Goal: Information Seeking & Learning: Check status

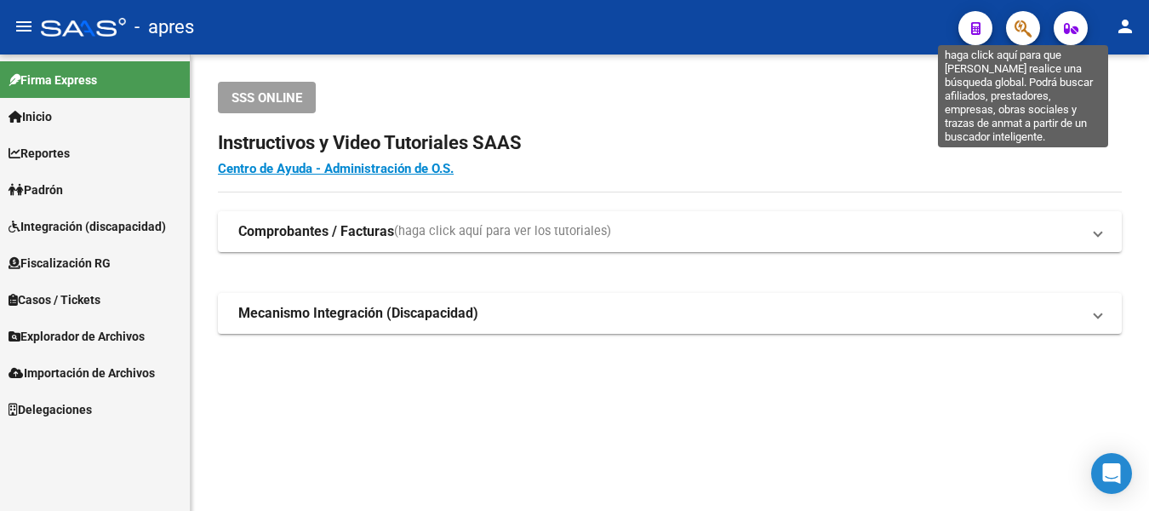
click at [1019, 26] on icon "button" at bounding box center [1023, 29] width 17 height 20
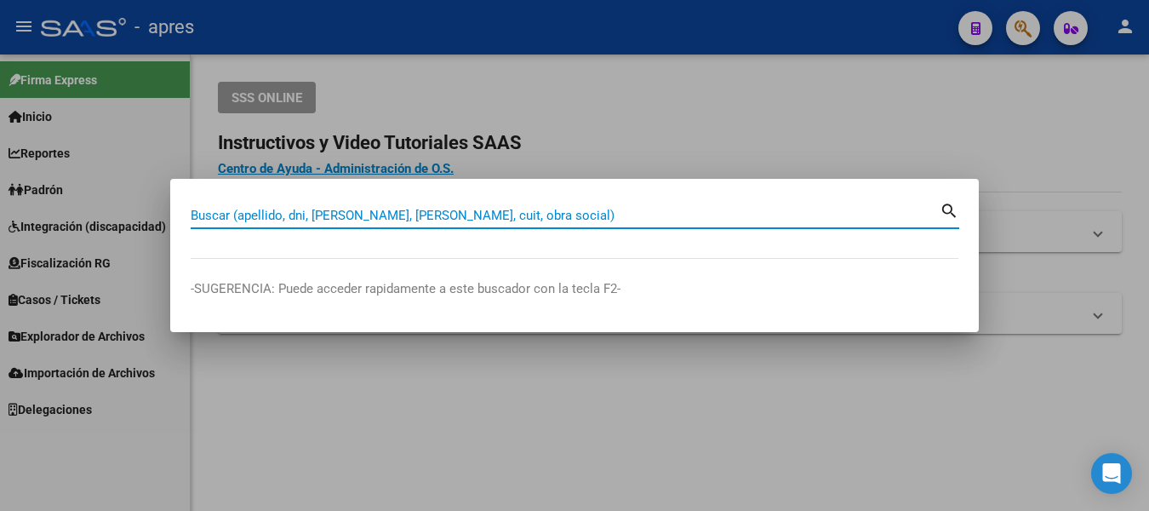
paste input "20237840284"
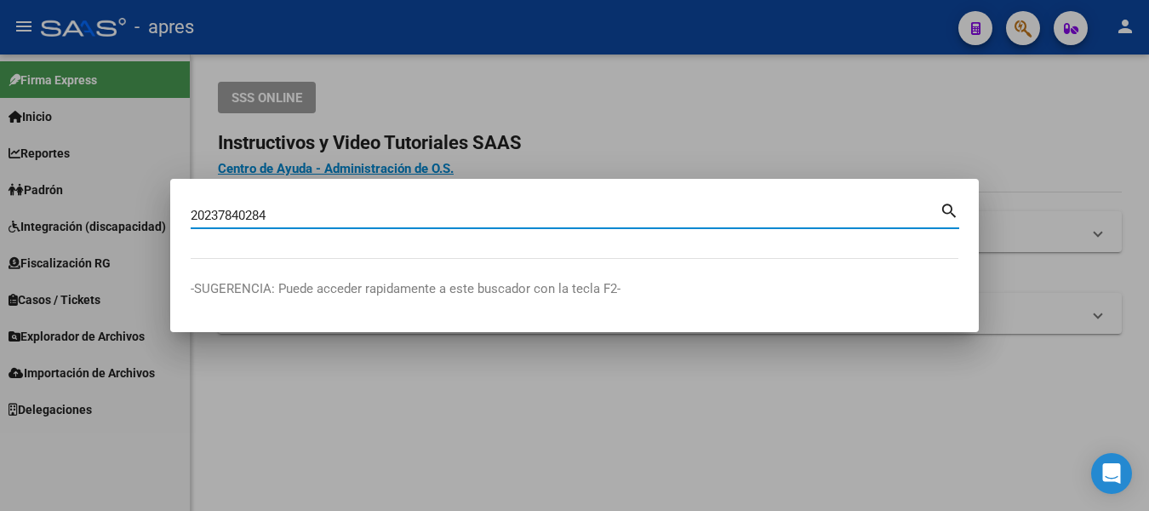
type input "20237840284"
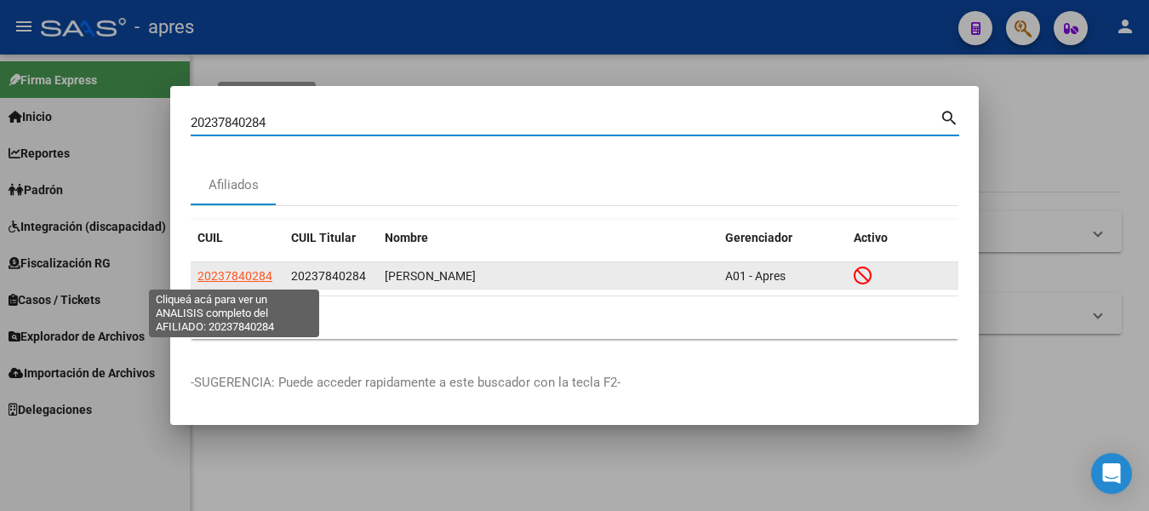
click at [244, 278] on span "20237840284" at bounding box center [235, 276] width 75 height 14
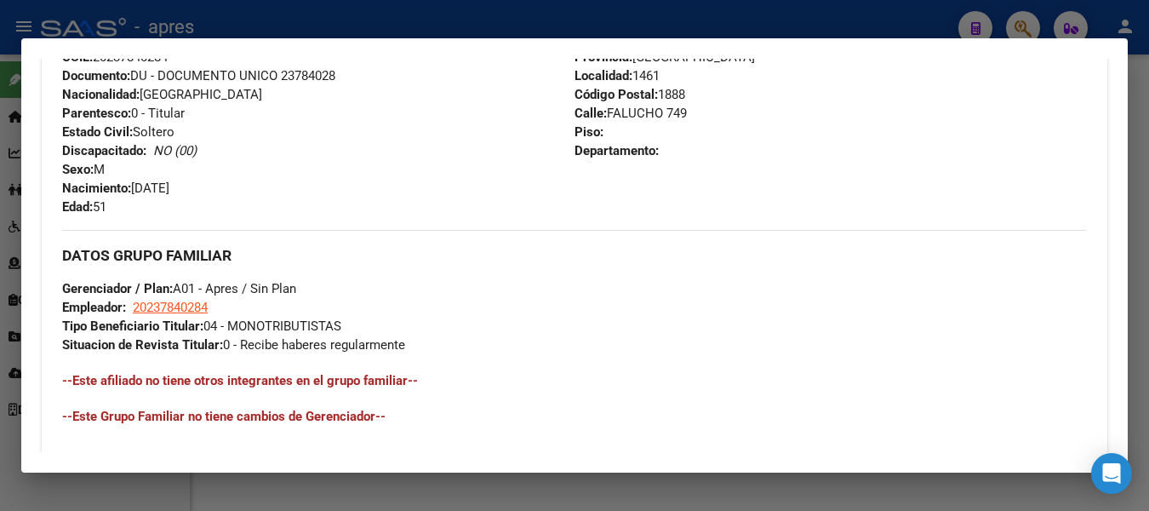
scroll to position [766, 0]
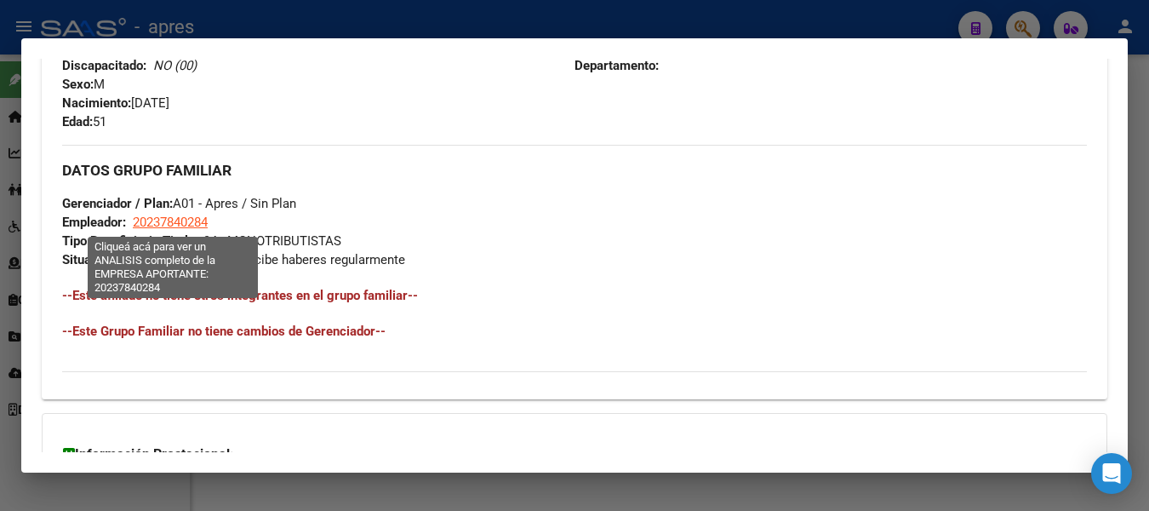
click at [184, 229] on span "20237840284" at bounding box center [170, 222] width 75 height 15
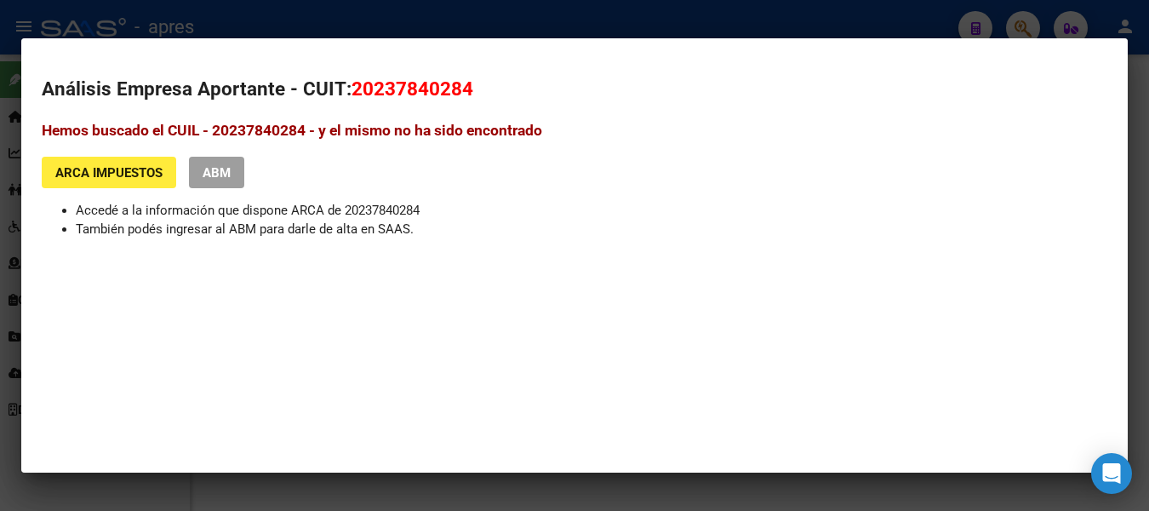
click at [117, 169] on span "ARCA Impuestos" at bounding box center [108, 172] width 107 height 15
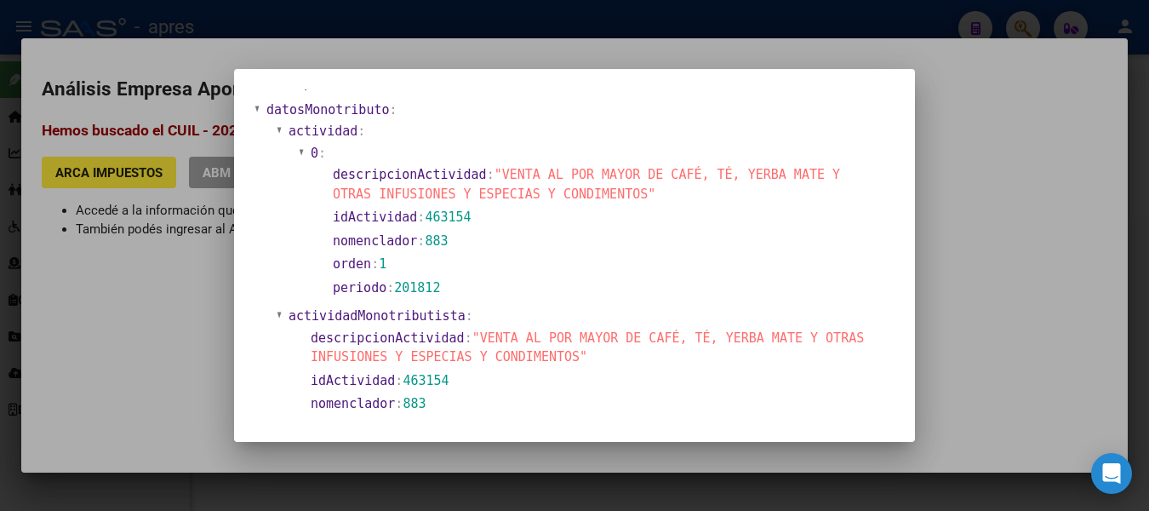
scroll to position [426, 0]
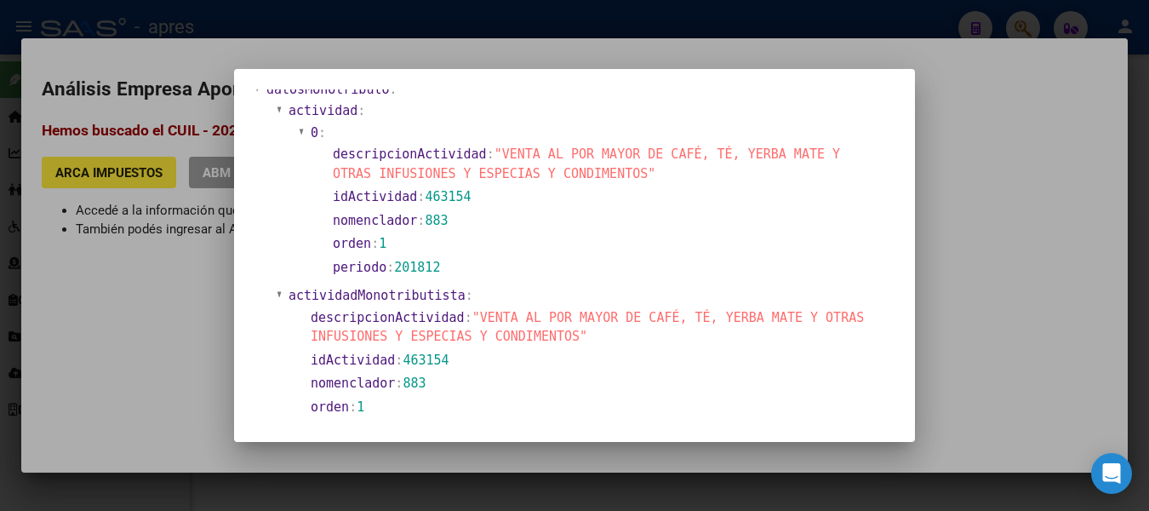
click at [1072, 115] on div at bounding box center [574, 255] width 1149 height 511
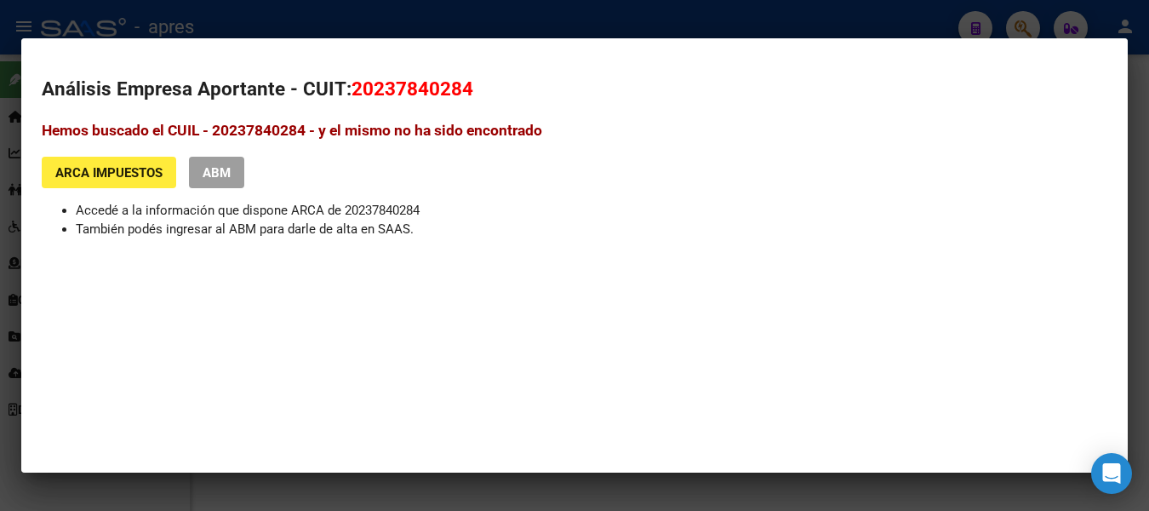
click at [668, 20] on div at bounding box center [574, 255] width 1149 height 511
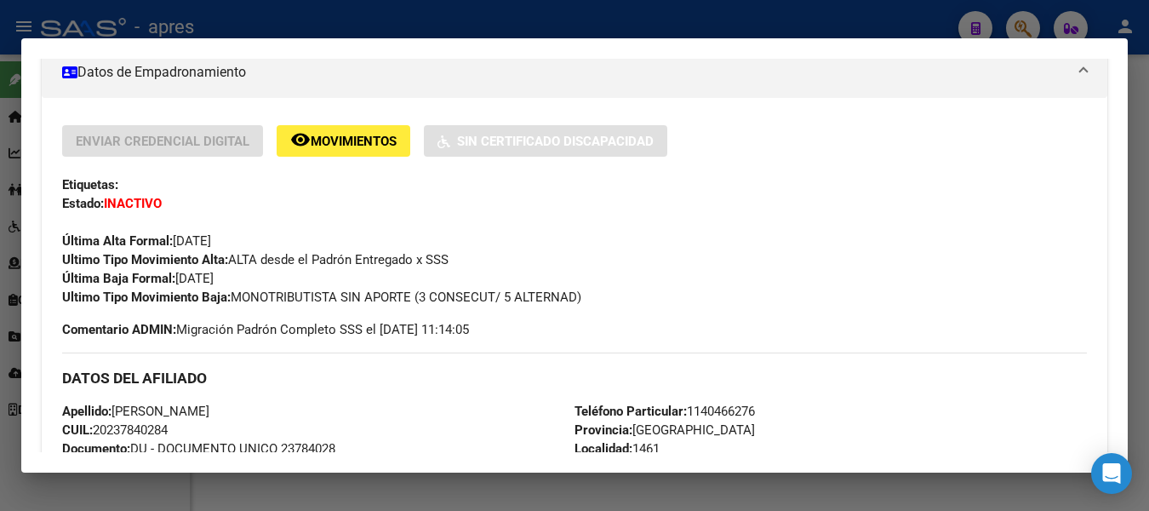
scroll to position [0, 0]
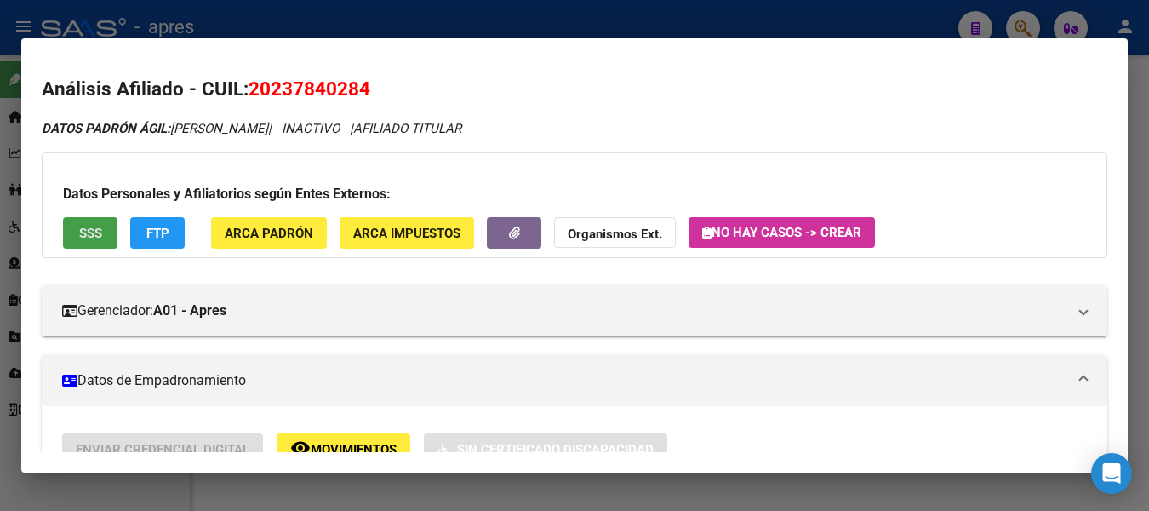
click at [69, 232] on button "SSS" at bounding box center [90, 233] width 54 height 32
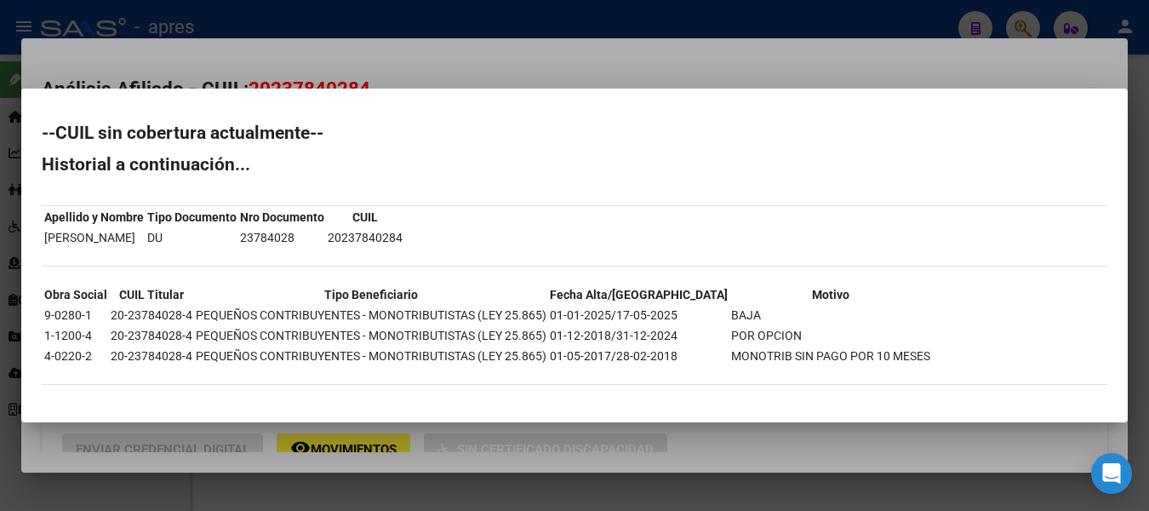
click at [464, 16] on div at bounding box center [574, 255] width 1149 height 511
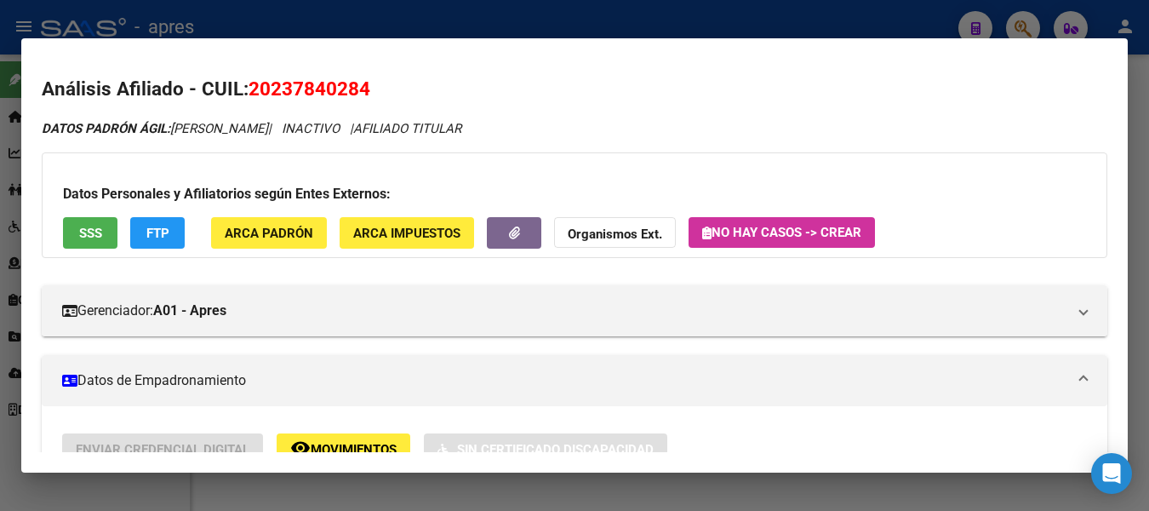
click at [464, 16] on div at bounding box center [574, 255] width 1149 height 511
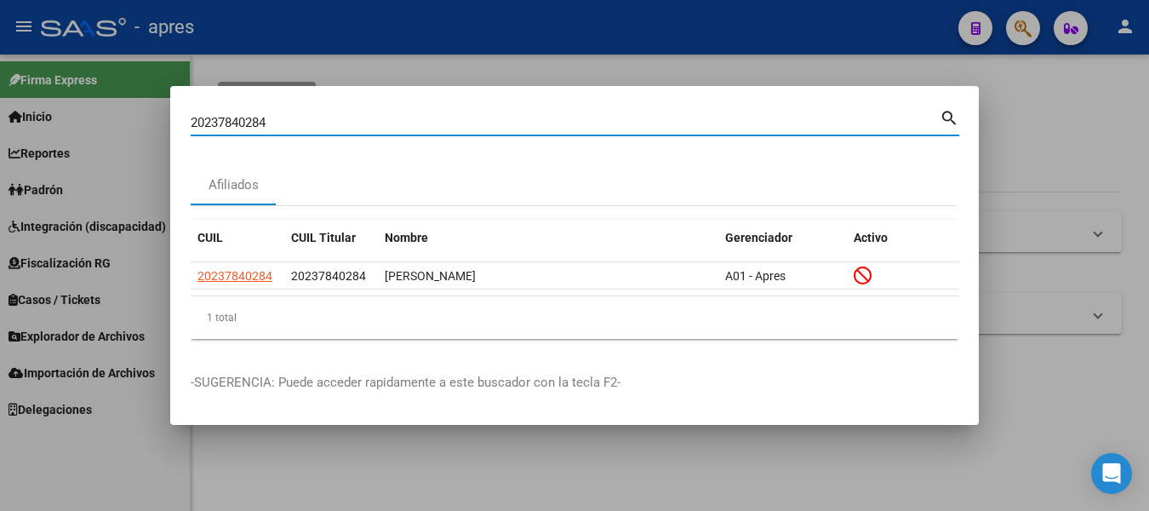
drag, startPoint x: 220, startPoint y: 125, endPoint x: -7, endPoint y: 125, distance: 226.5
click at [0, 125] on html "menu - apres person Firma Express Inicio Calendario SSS Instructivos Contacto O…" at bounding box center [574, 255] width 1149 height 511
paste input "20237840284"
type input "20237840284"
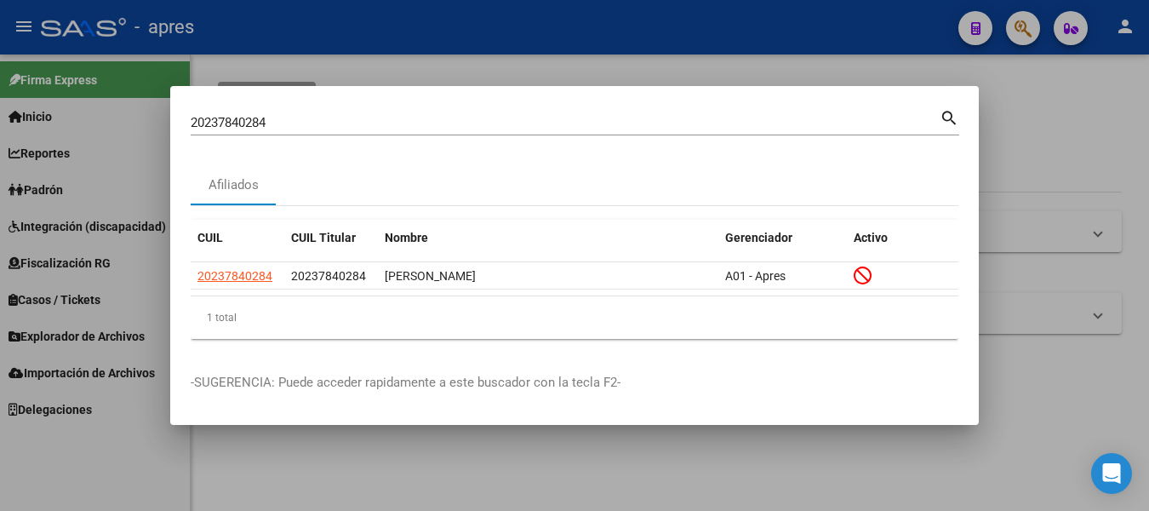
drag, startPoint x: 343, startPoint y: 112, endPoint x: -7, endPoint y: 141, distance: 351.2
click at [0, 141] on html "menu - apres person Firma Express Inicio Calendario SSS Instructivos Contacto O…" at bounding box center [574, 255] width 1149 height 511
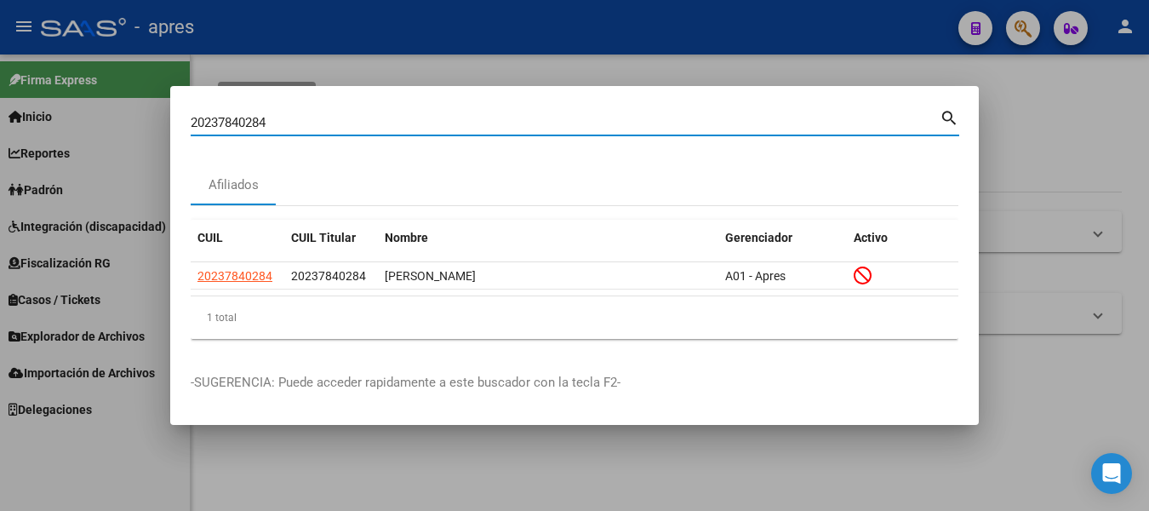
drag, startPoint x: 282, startPoint y: 121, endPoint x: -7, endPoint y: 160, distance: 291.3
click at [0, 160] on html "menu - apres person Firma Express Inicio Calendario SSS Instructivos Contacto O…" at bounding box center [574, 255] width 1149 height 511
paste input "27381515376"
type input "27381515376"
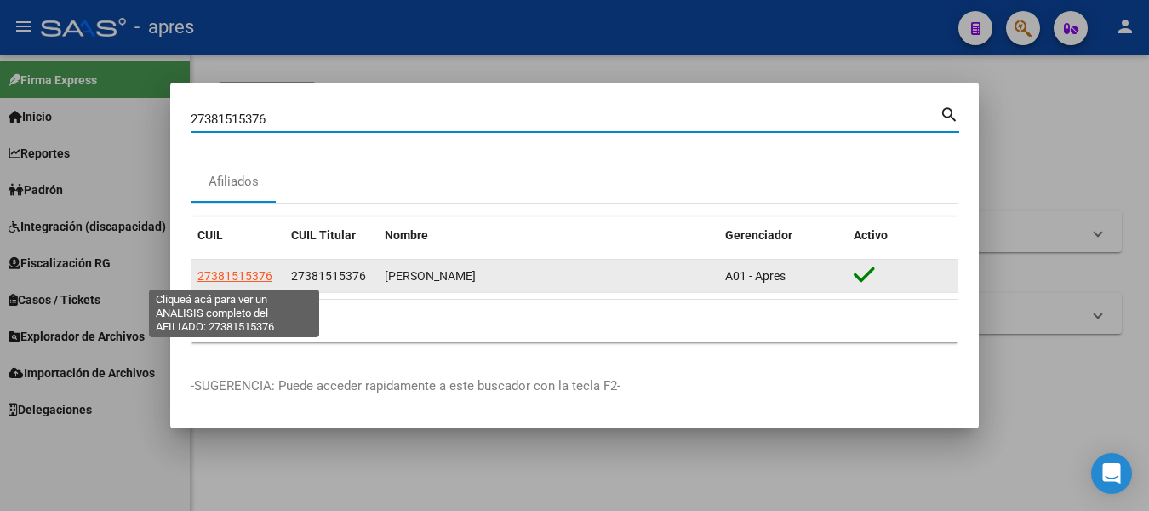
click at [259, 270] on span "27381515376" at bounding box center [235, 276] width 75 height 14
type textarea "27381515376"
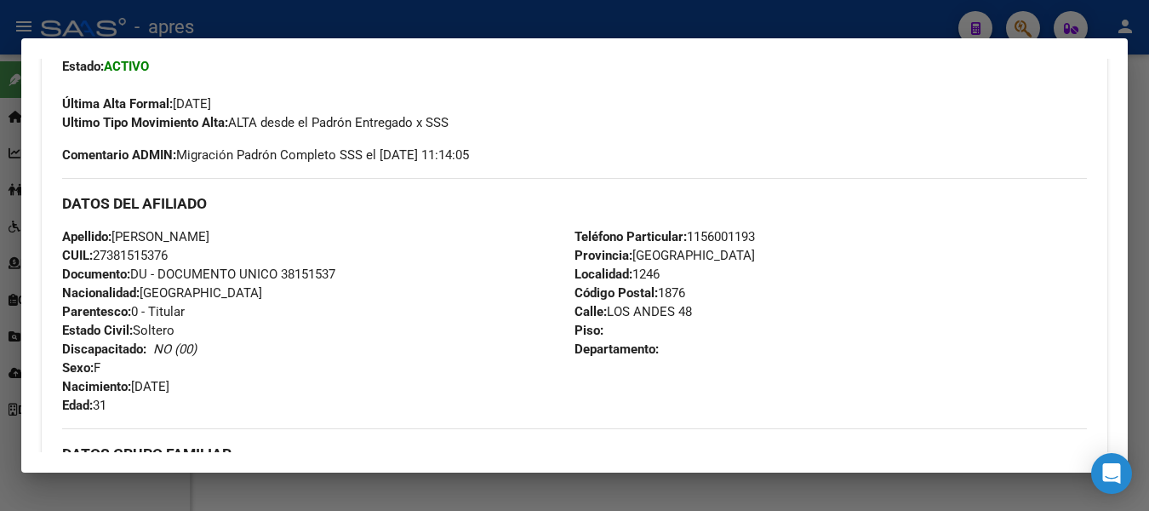
scroll to position [433, 0]
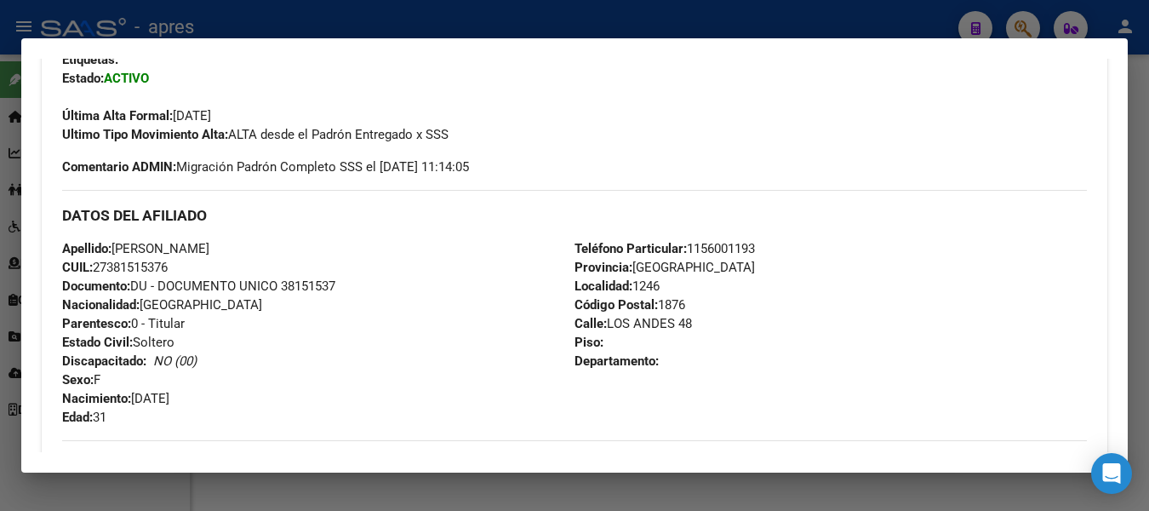
click at [544, 23] on div at bounding box center [574, 255] width 1149 height 511
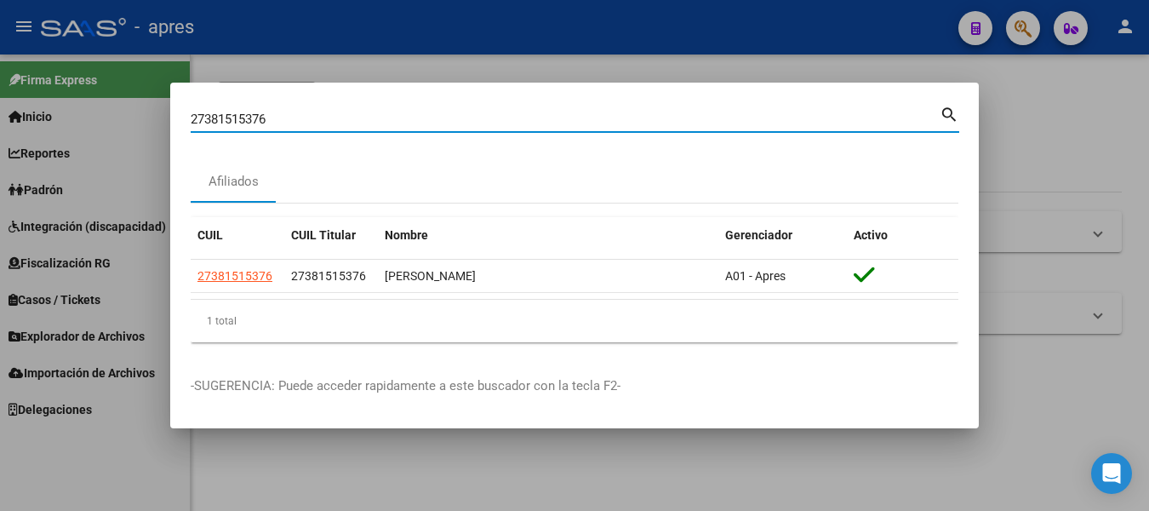
drag, startPoint x: 415, startPoint y: 113, endPoint x: -7, endPoint y: 121, distance: 422.4
click at [0, 121] on html "menu - apres person Firma Express Inicio Calendario SSS Instructivos Contacto O…" at bounding box center [574, 255] width 1149 height 511
paste input "70575418"
type input "70575418"
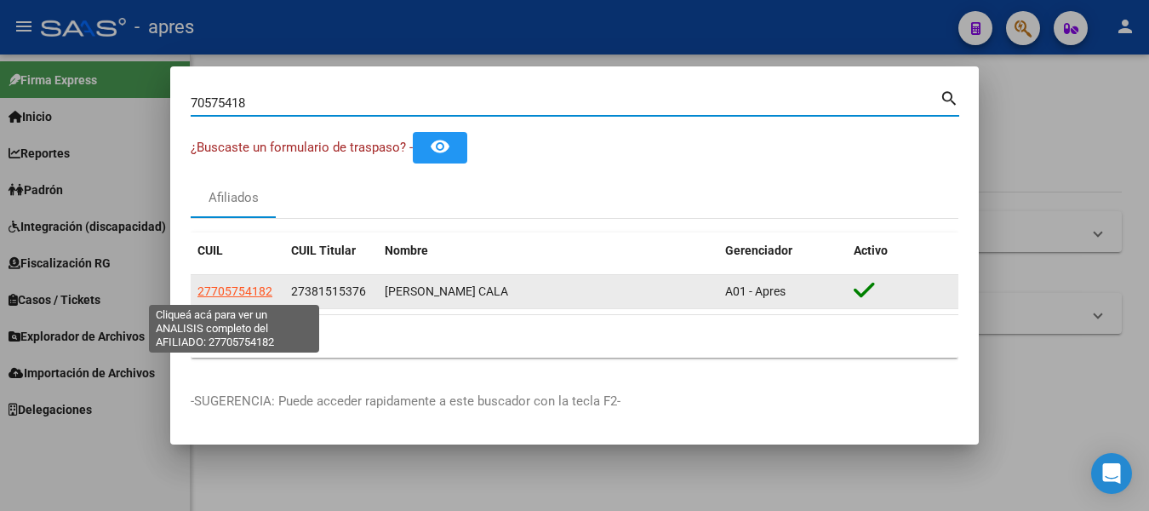
click at [246, 290] on span "27705754182" at bounding box center [235, 291] width 75 height 14
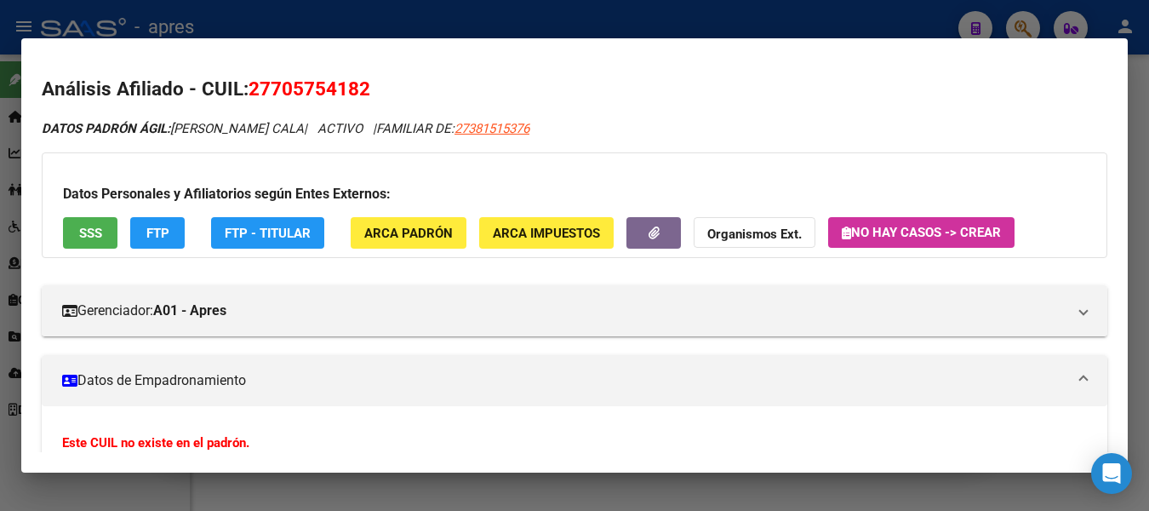
scroll to position [85, 0]
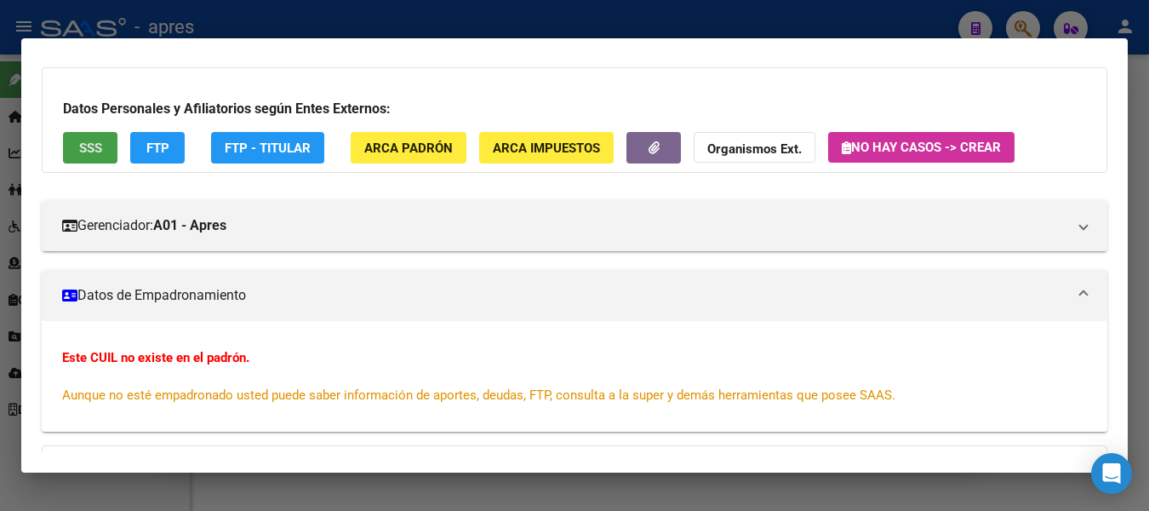
click at [90, 152] on span "SSS" at bounding box center [90, 147] width 23 height 15
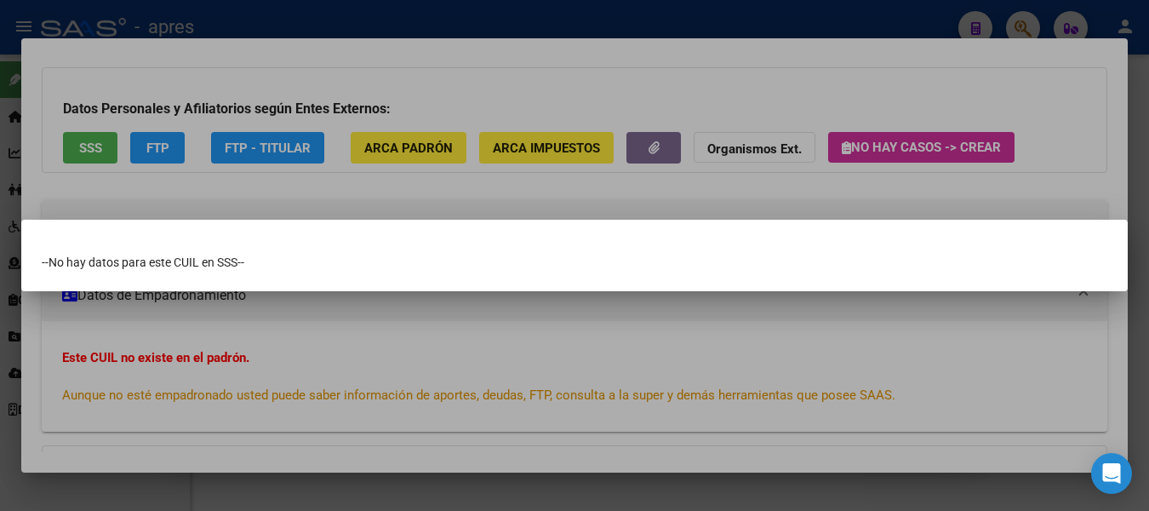
click at [544, 185] on div at bounding box center [574, 255] width 1149 height 511
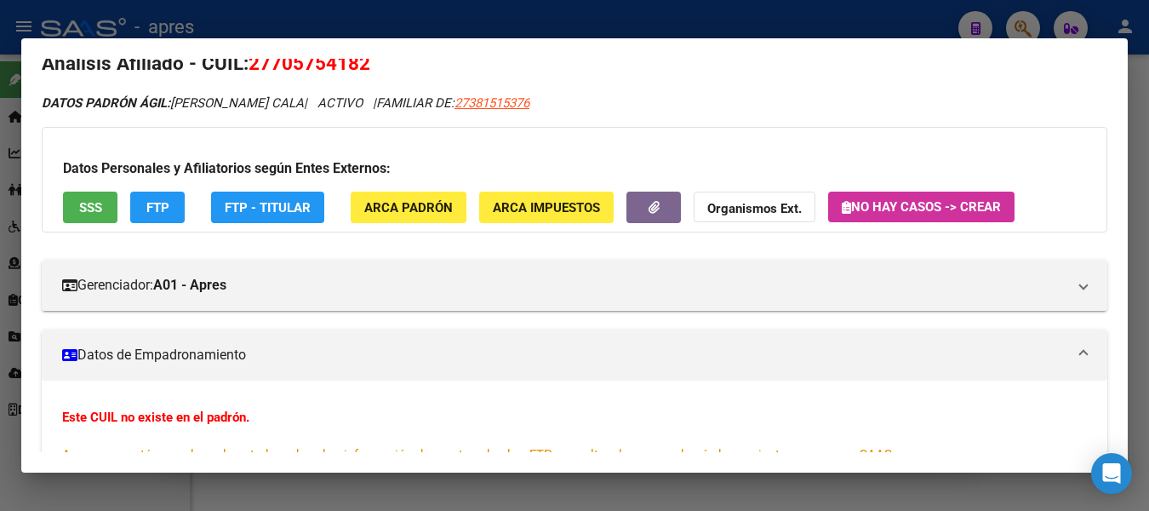
scroll to position [0, 0]
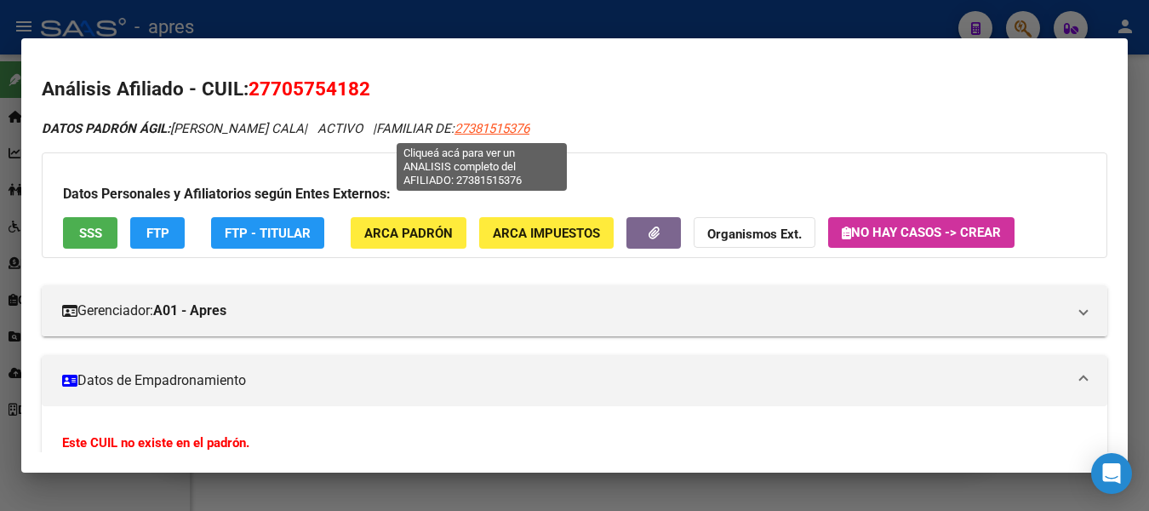
click at [481, 127] on span "27381515376" at bounding box center [492, 128] width 75 height 15
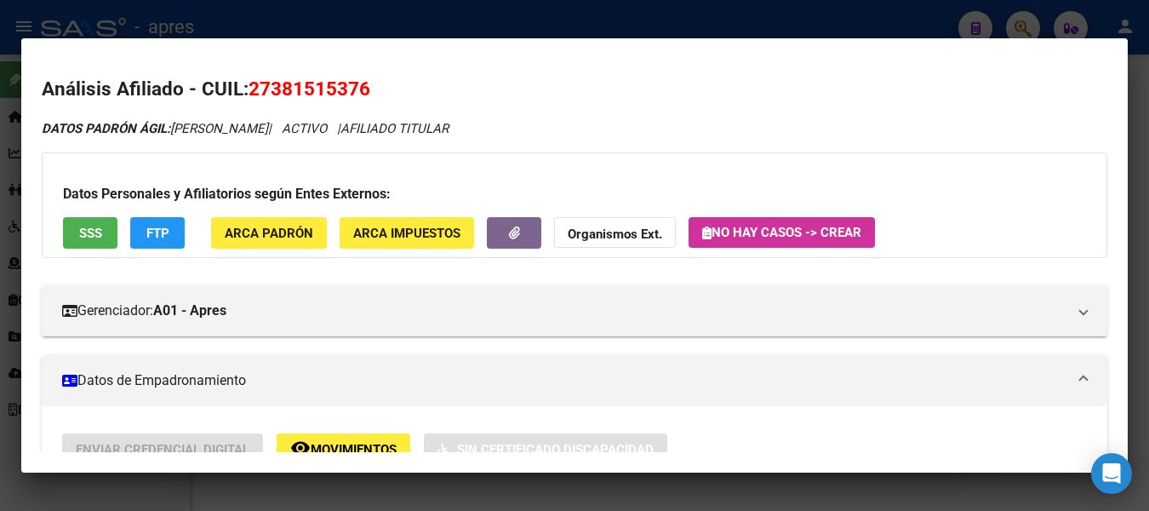
click at [414, 11] on div at bounding box center [574, 255] width 1149 height 511
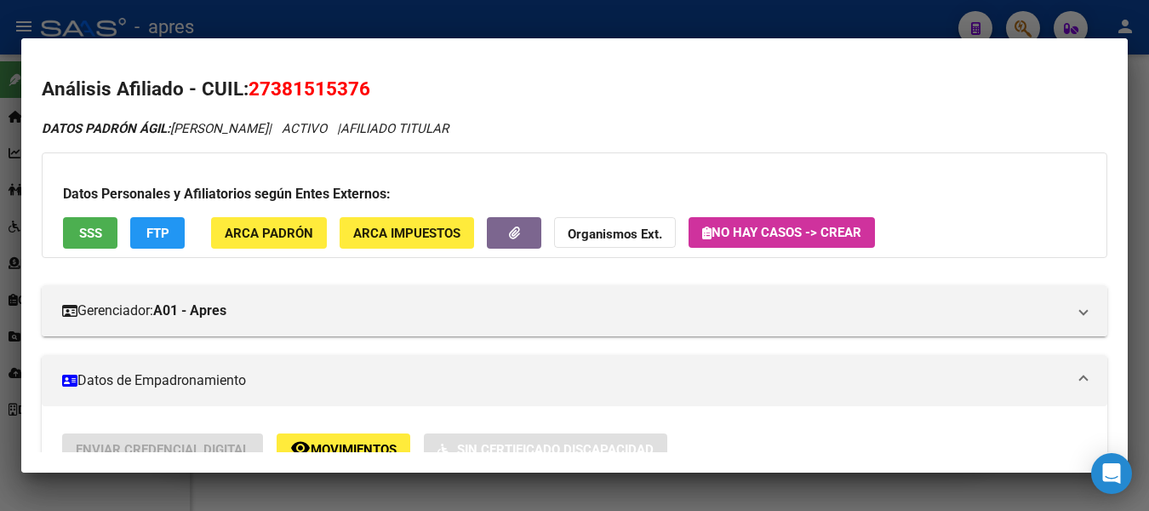
click at [414, 11] on div at bounding box center [574, 255] width 1149 height 511
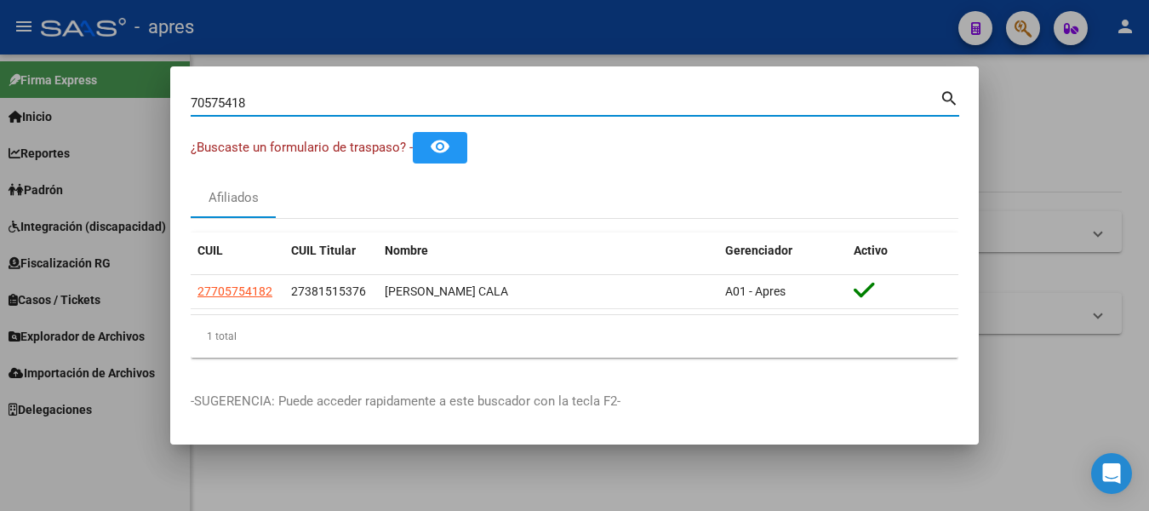
drag, startPoint x: 314, startPoint y: 97, endPoint x: -7, endPoint y: 88, distance: 321.1
click at [0, 88] on html "menu - apres person Firma Express Inicio Calendario SSS Instructivos Contacto O…" at bounding box center [574, 255] width 1149 height 511
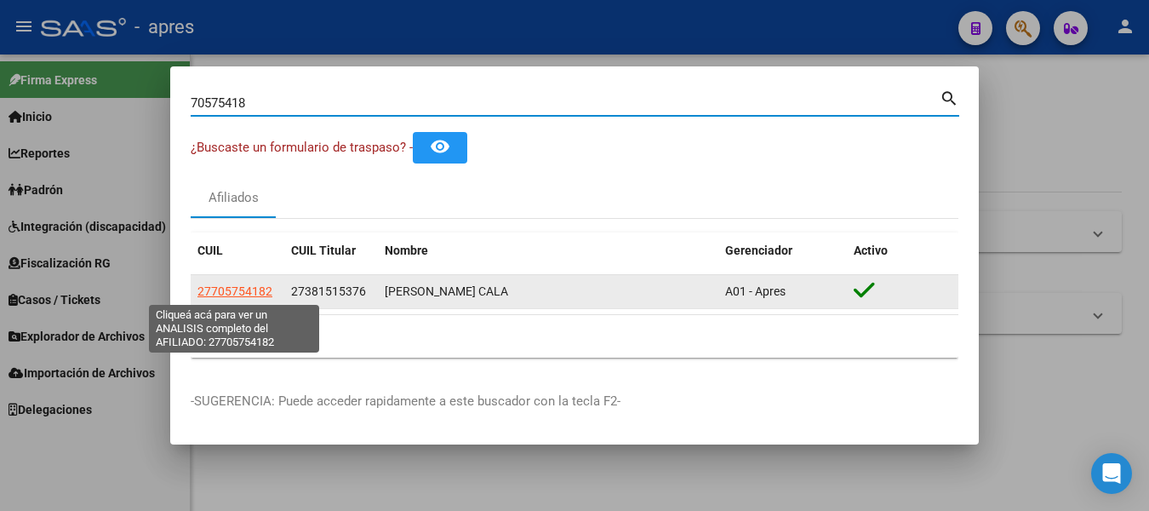
click at [231, 288] on span "27705754182" at bounding box center [235, 291] width 75 height 14
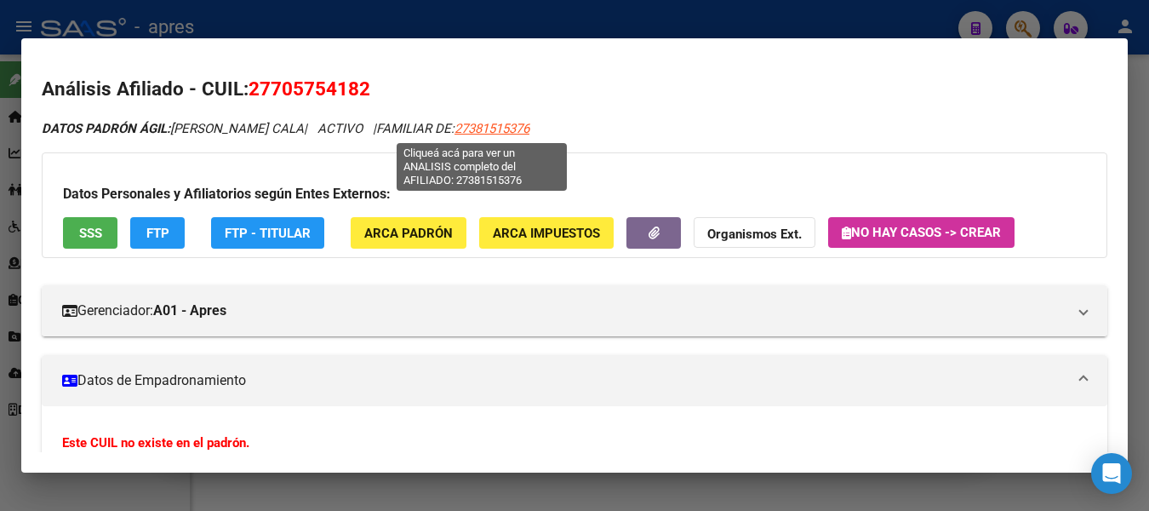
click at [493, 129] on span "27381515376" at bounding box center [492, 128] width 75 height 15
type textarea "27381515376"
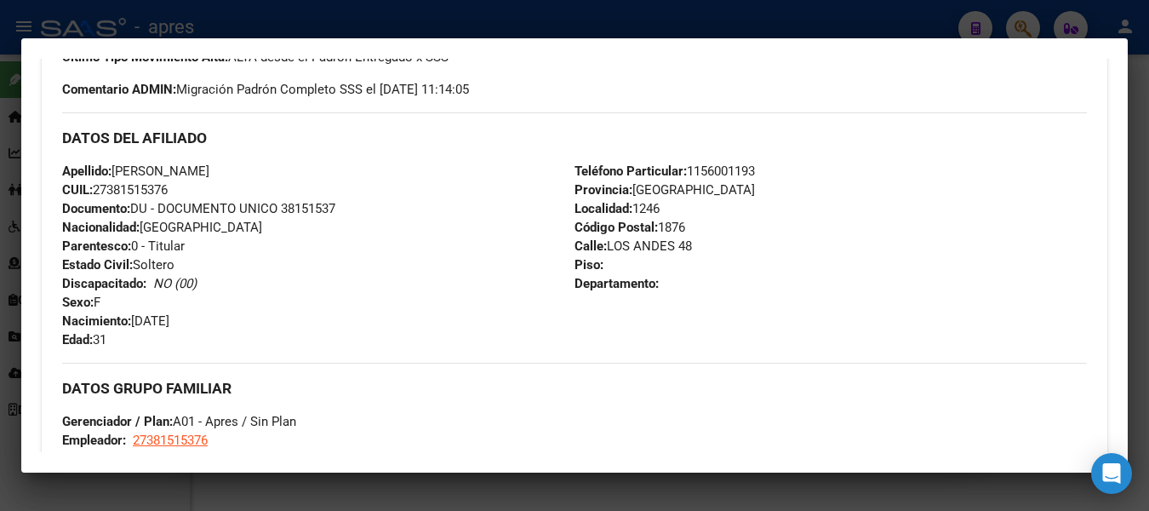
scroll to position [596, 0]
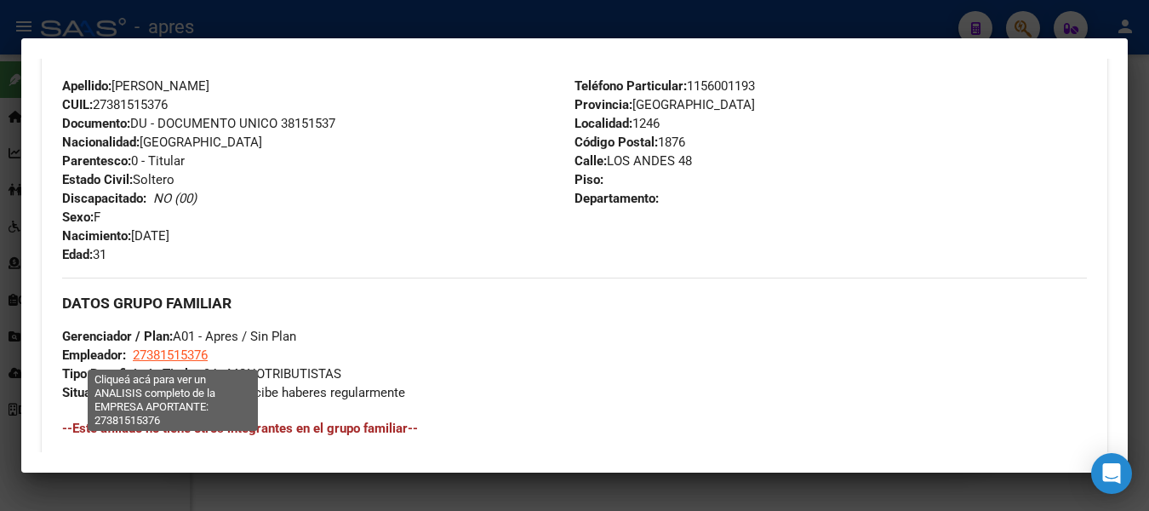
click at [166, 360] on span "27381515376" at bounding box center [170, 354] width 75 height 15
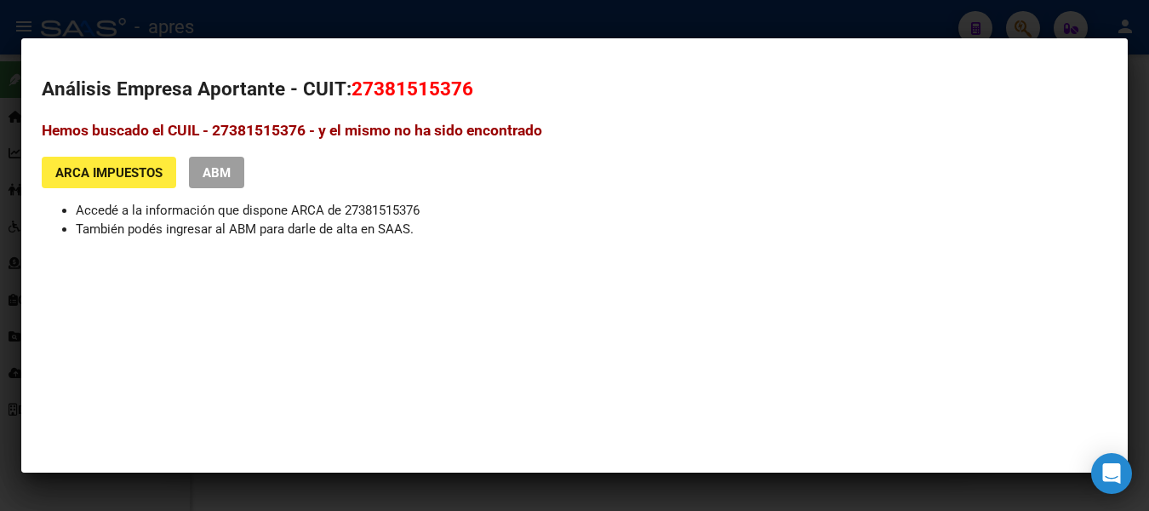
click at [658, 20] on div at bounding box center [574, 255] width 1149 height 511
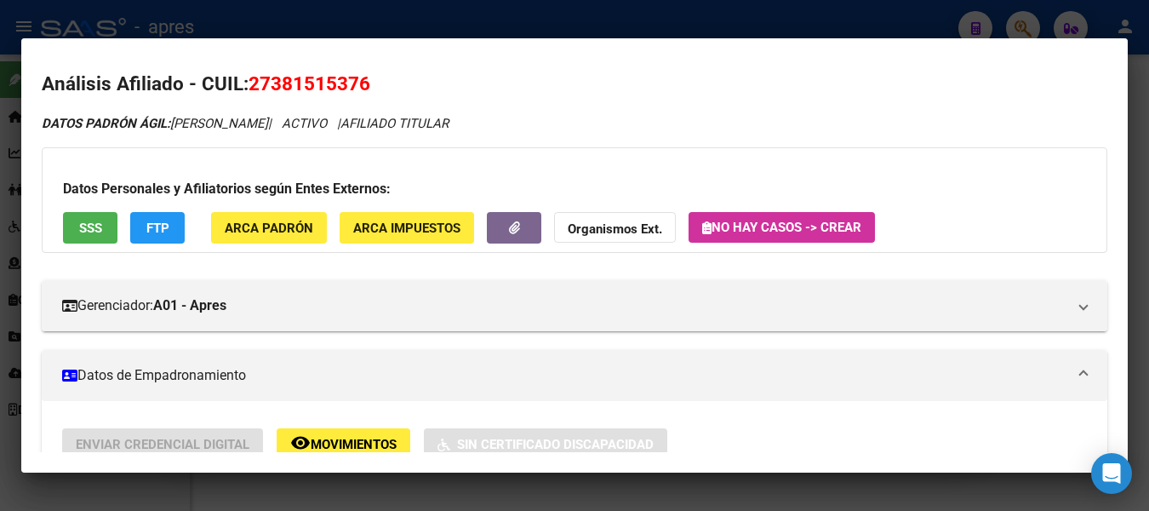
scroll to position [0, 0]
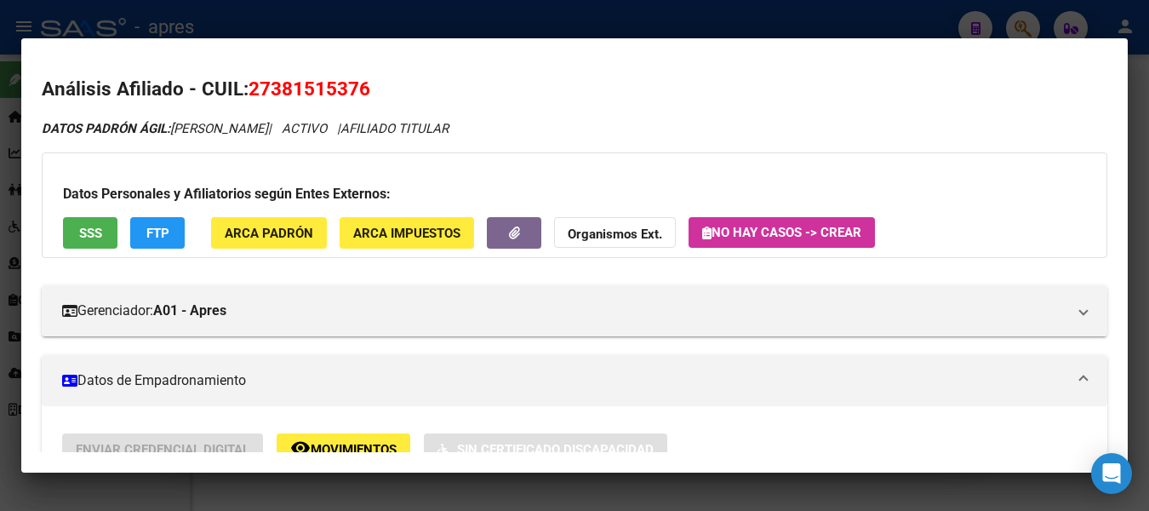
click at [395, 20] on div at bounding box center [574, 255] width 1149 height 511
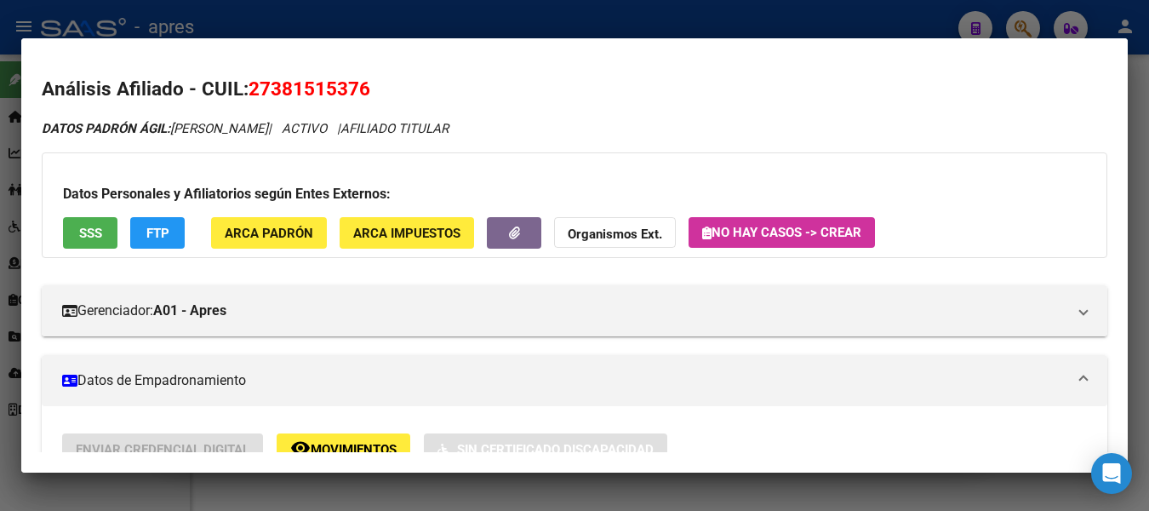
click at [395, 20] on div at bounding box center [574, 255] width 1149 height 511
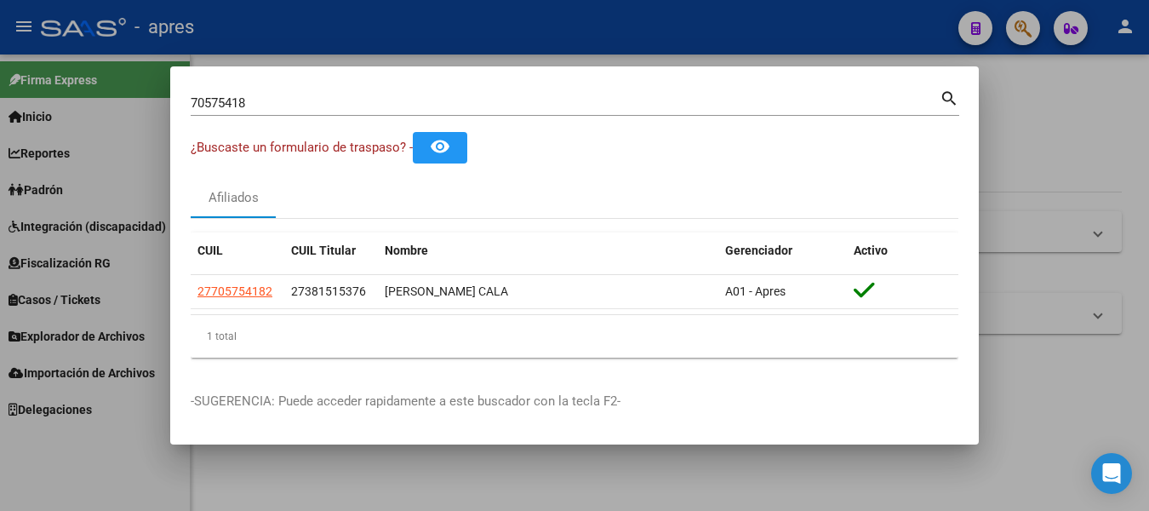
drag, startPoint x: 326, startPoint y: 92, endPoint x: -7, endPoint y: 96, distance: 332.9
click at [0, 96] on html "menu - apres person Firma Express Inicio Calendario SSS Instructivos Contacto O…" at bounding box center [574, 255] width 1149 height 511
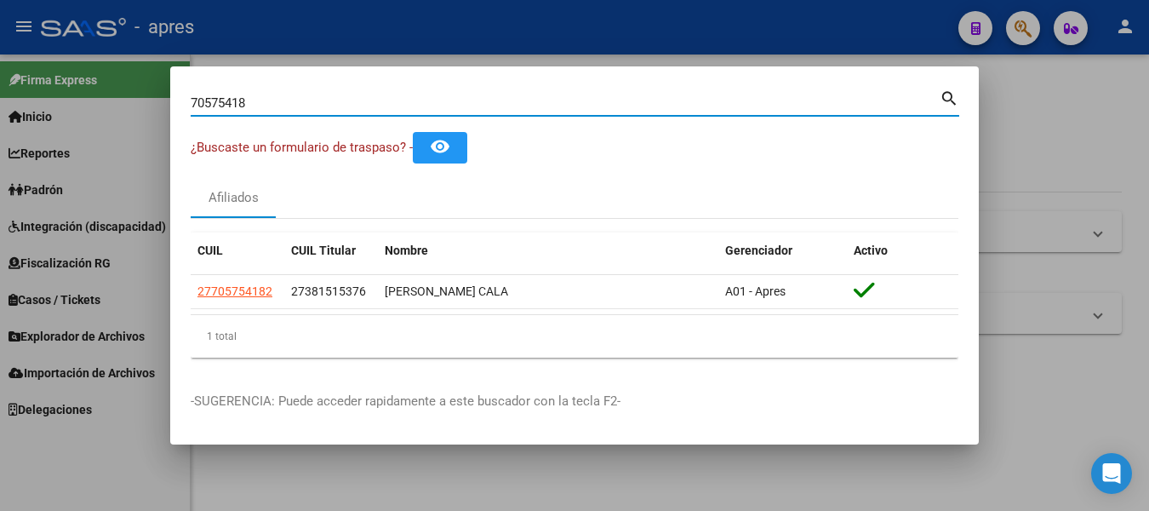
drag, startPoint x: 304, startPoint y: 101, endPoint x: -7, endPoint y: 33, distance: 318.1
click at [0, 33] on html "menu - apres person Firma Express Inicio Calendario SSS Instructivos Contacto O…" at bounding box center [574, 255] width 1149 height 511
paste input "27944939151"
type input "27944939151"
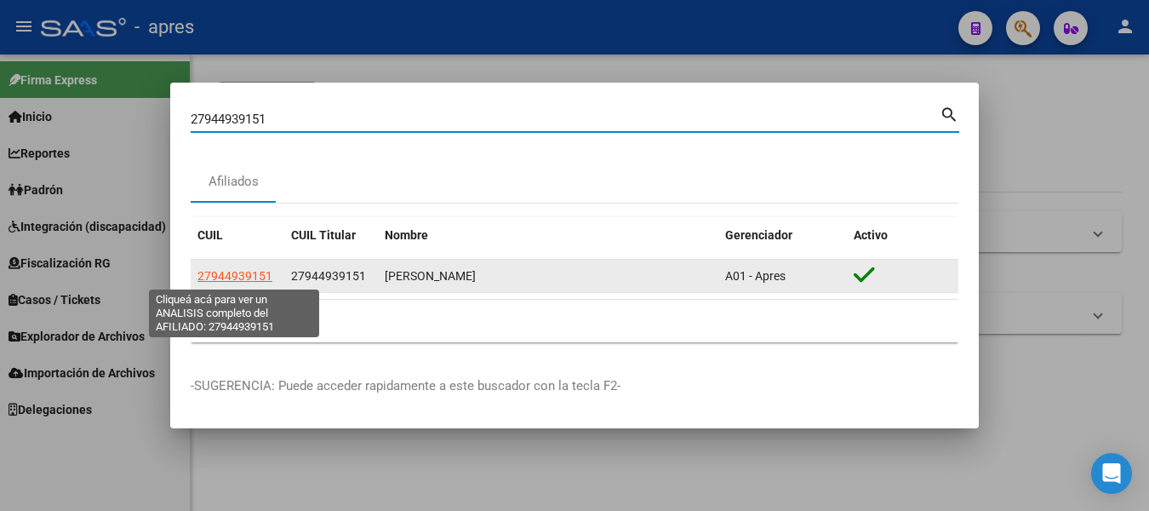
click at [214, 273] on span "27944939151" at bounding box center [235, 276] width 75 height 14
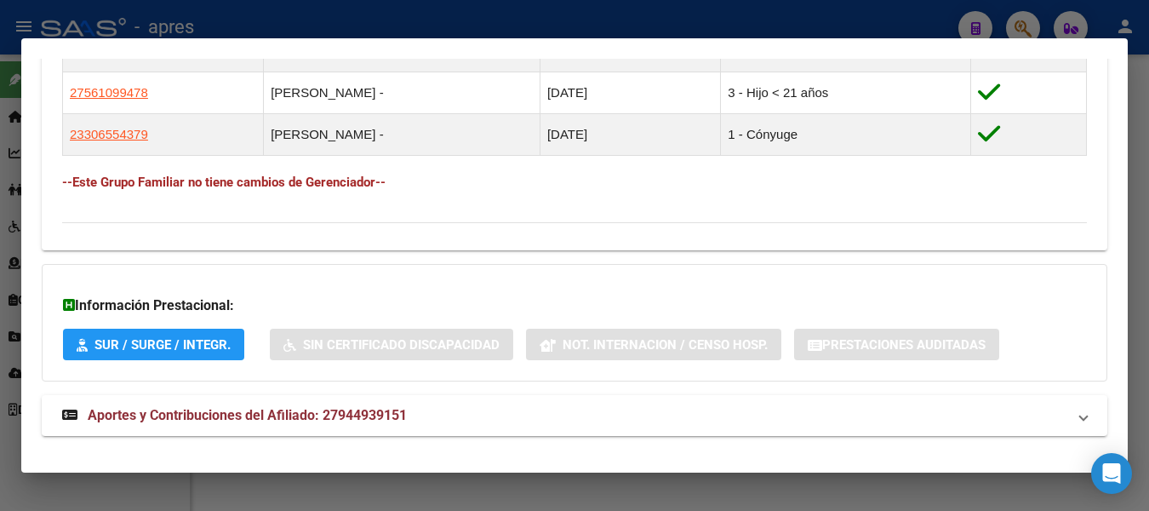
scroll to position [851, 0]
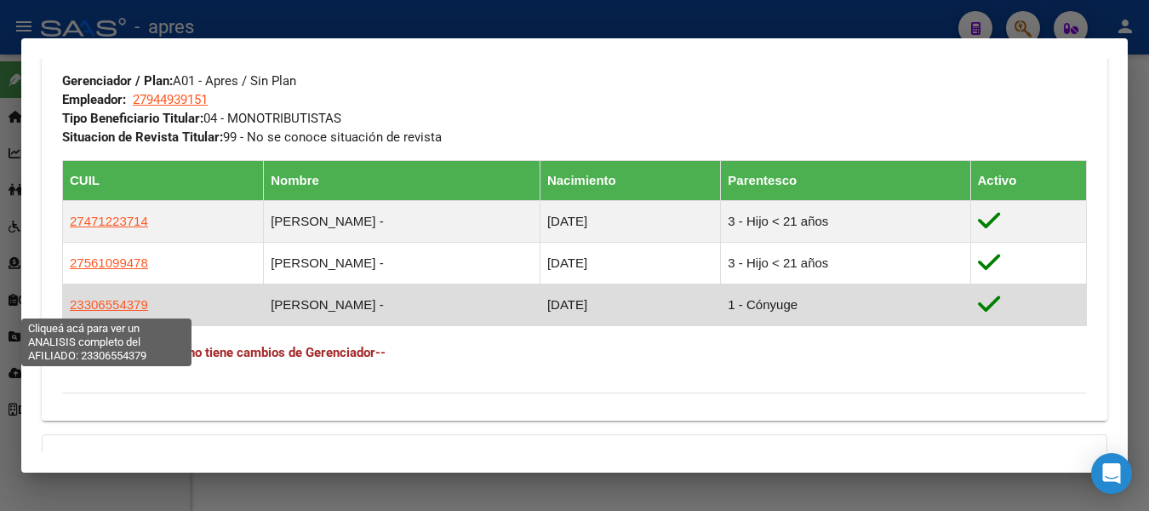
click at [141, 308] on span "23306554379" at bounding box center [109, 304] width 78 height 14
type textarea "23306554379"
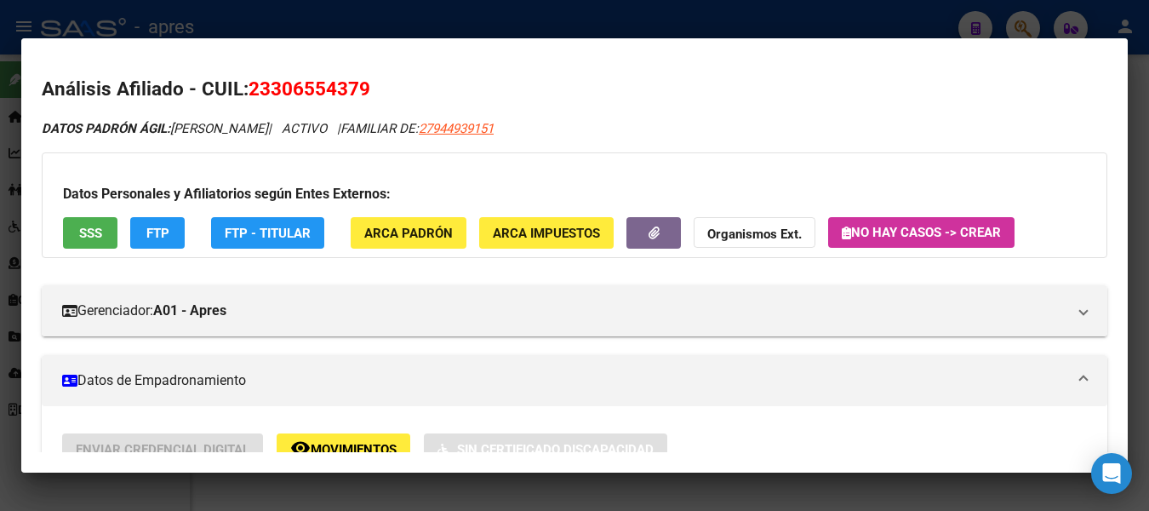
click at [73, 238] on button "SSS" at bounding box center [90, 233] width 54 height 32
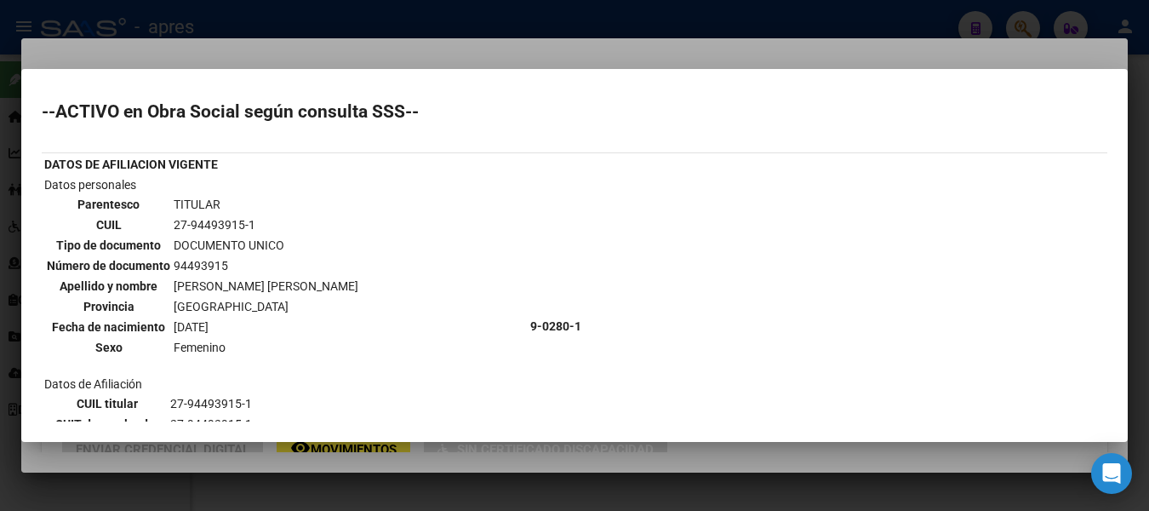
scroll to position [0, 0]
click at [271, 19] on div at bounding box center [574, 255] width 1149 height 511
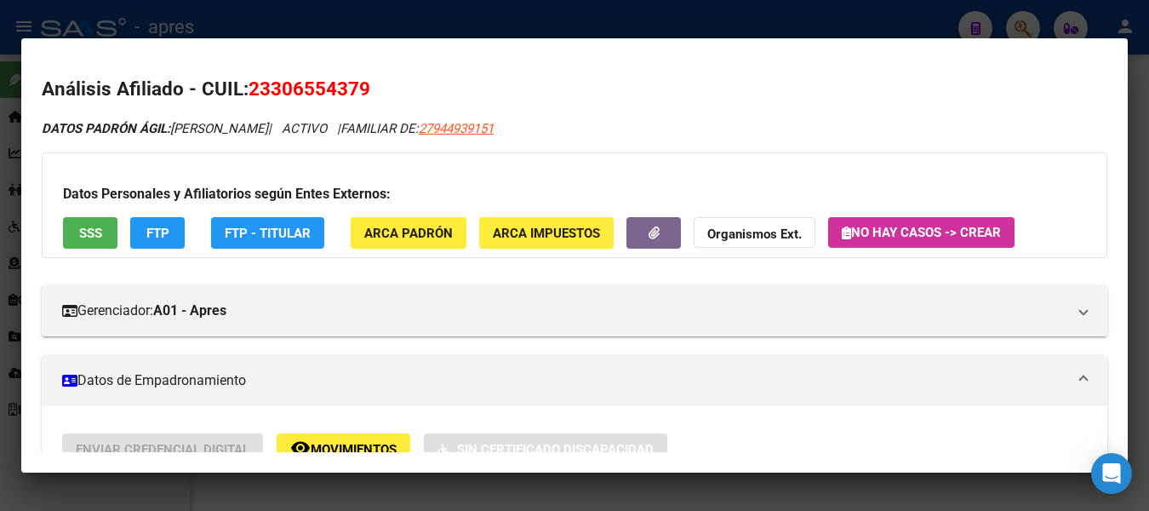
click at [271, 19] on div at bounding box center [574, 255] width 1149 height 511
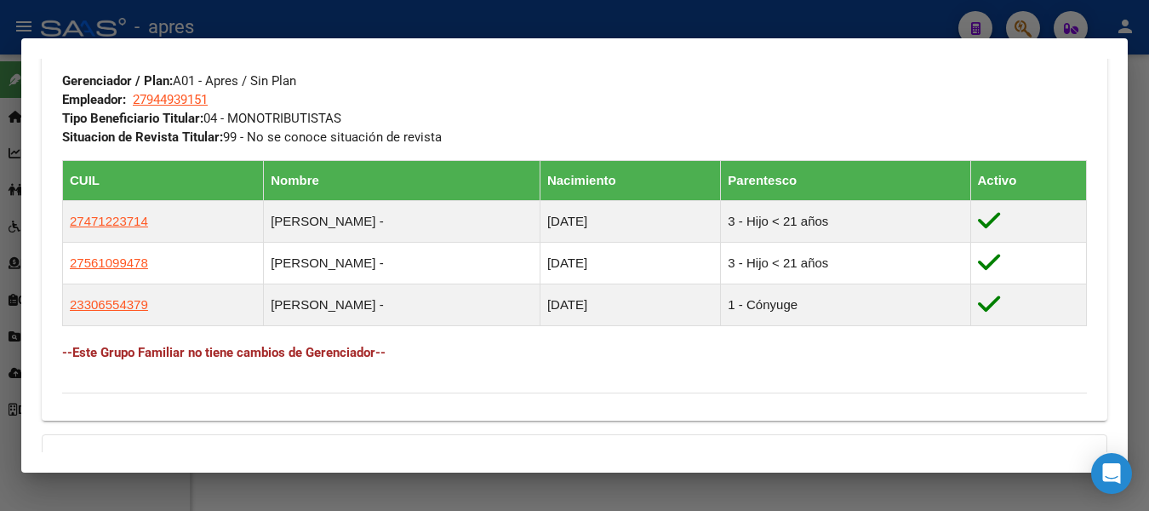
click at [271, 19] on div at bounding box center [574, 255] width 1149 height 511
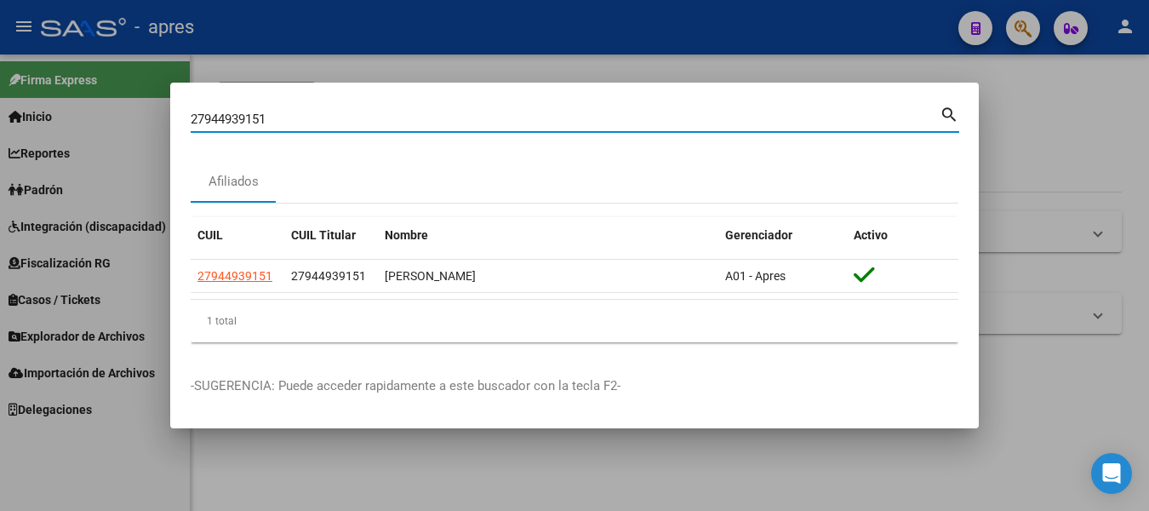
drag, startPoint x: 295, startPoint y: 115, endPoint x: -7, endPoint y: 122, distance: 302.3
click at [0, 122] on html "menu - apres person Firma Express Inicio Calendario SSS Instructivos Contacto O…" at bounding box center [574, 255] width 1149 height 511
paste input "371470153"
type input "27371470153"
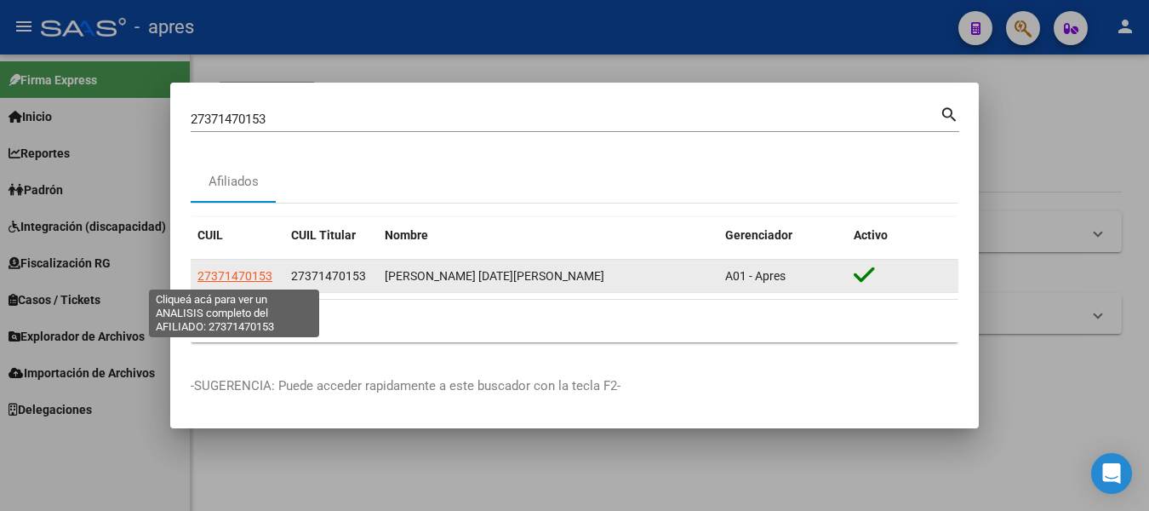
click at [222, 276] on span "27371470153" at bounding box center [235, 276] width 75 height 14
type textarea "27371470153"
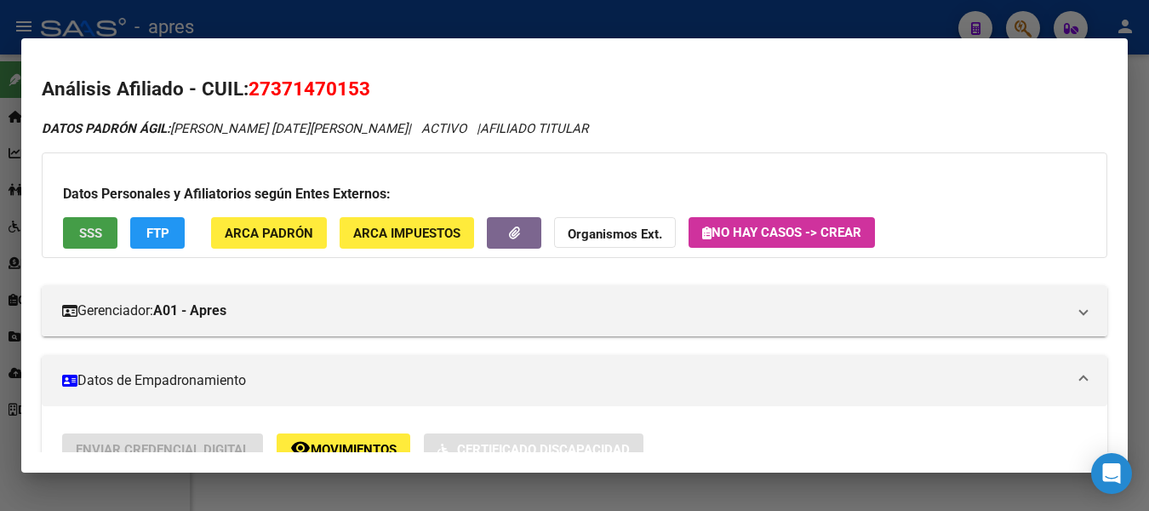
click at [83, 240] on span "SSS" at bounding box center [90, 233] width 23 height 15
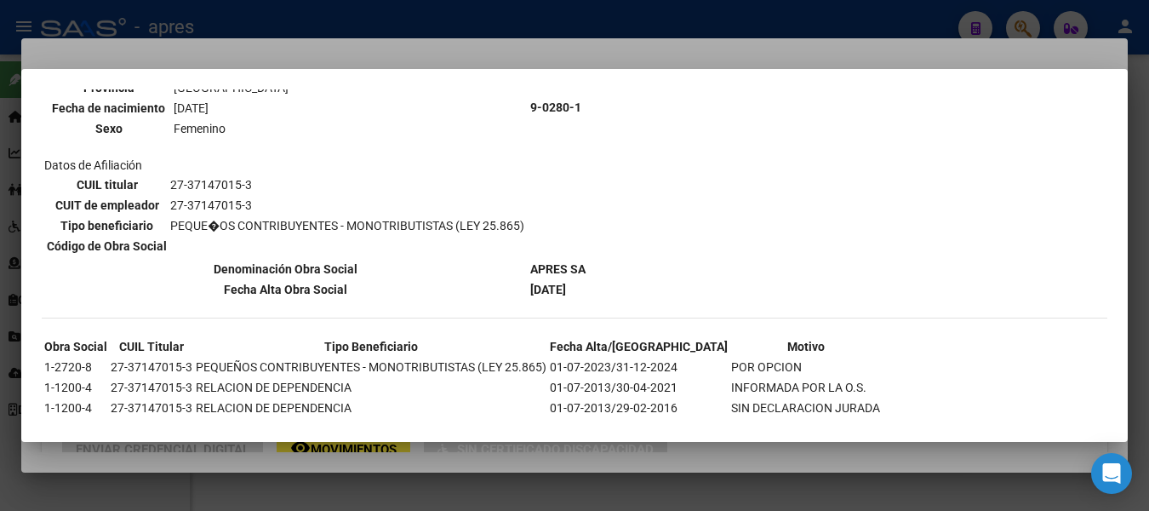
scroll to position [1074, 0]
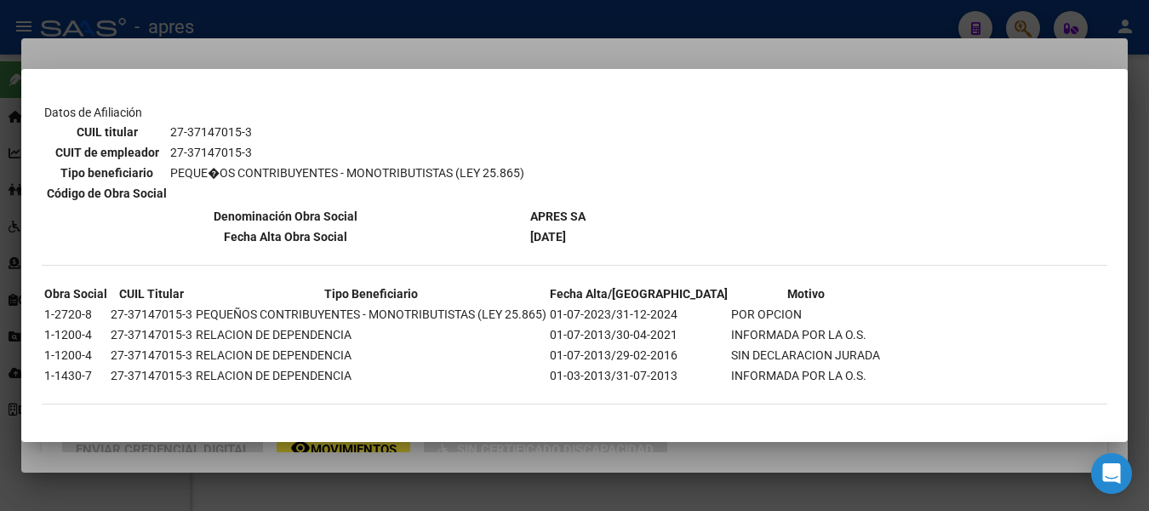
click at [283, 14] on div at bounding box center [574, 255] width 1149 height 511
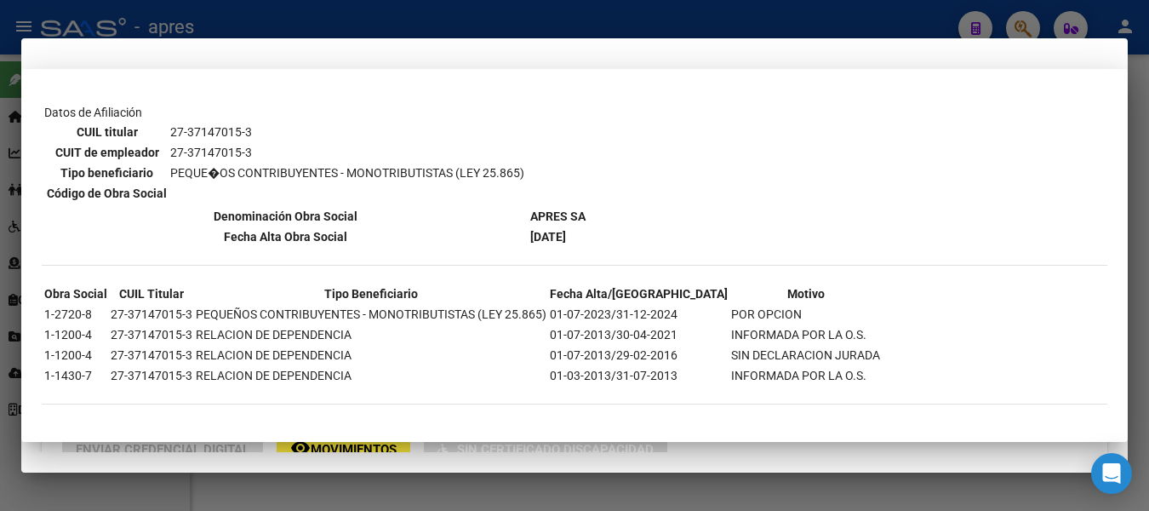
click at [283, 14] on div at bounding box center [574, 255] width 1149 height 511
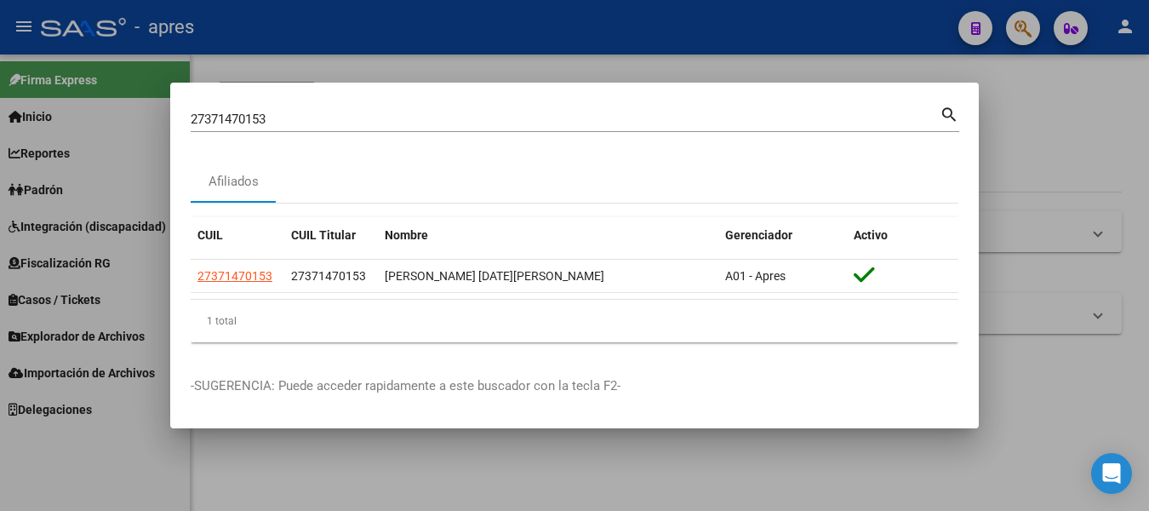
click at [0, 115] on html "menu - apres person Firma Express Inicio Calendario SSS Instructivos Contacto O…" at bounding box center [574, 255] width 1149 height 511
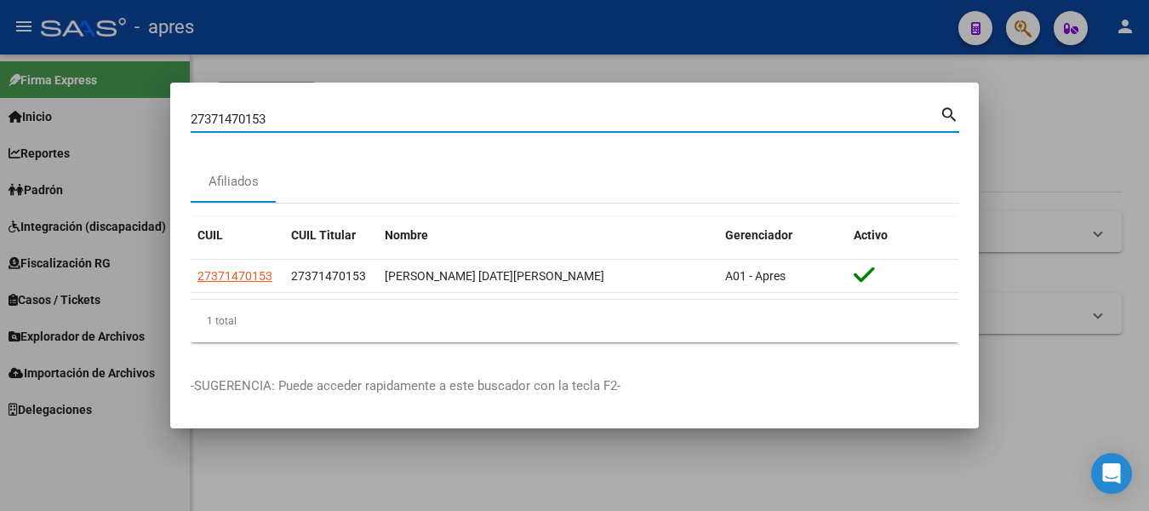
paste input "-22098204-7"
type input "27220982047"
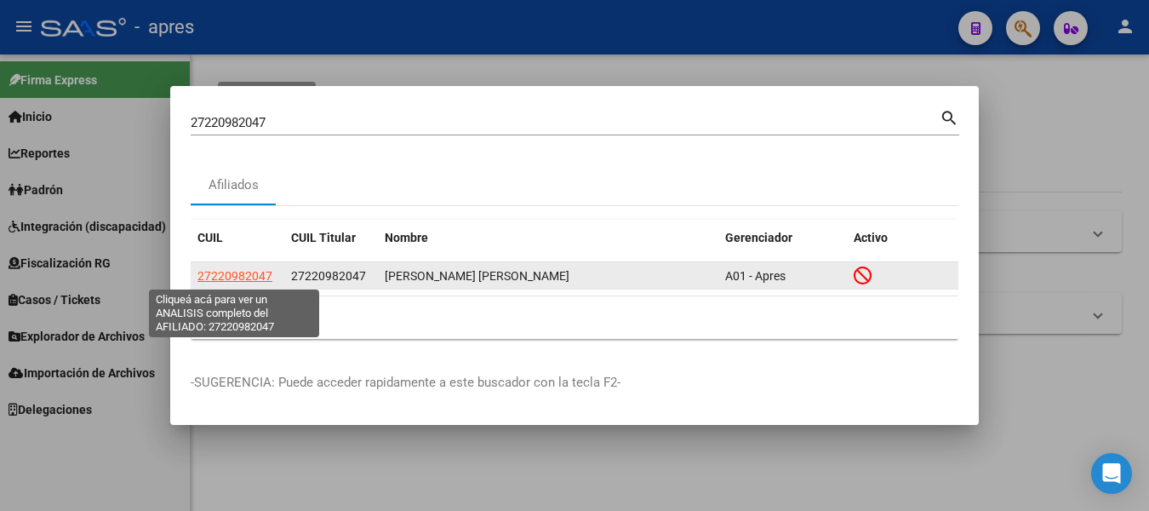
click at [253, 279] on span "27220982047" at bounding box center [235, 276] width 75 height 14
type textarea "27220982047"
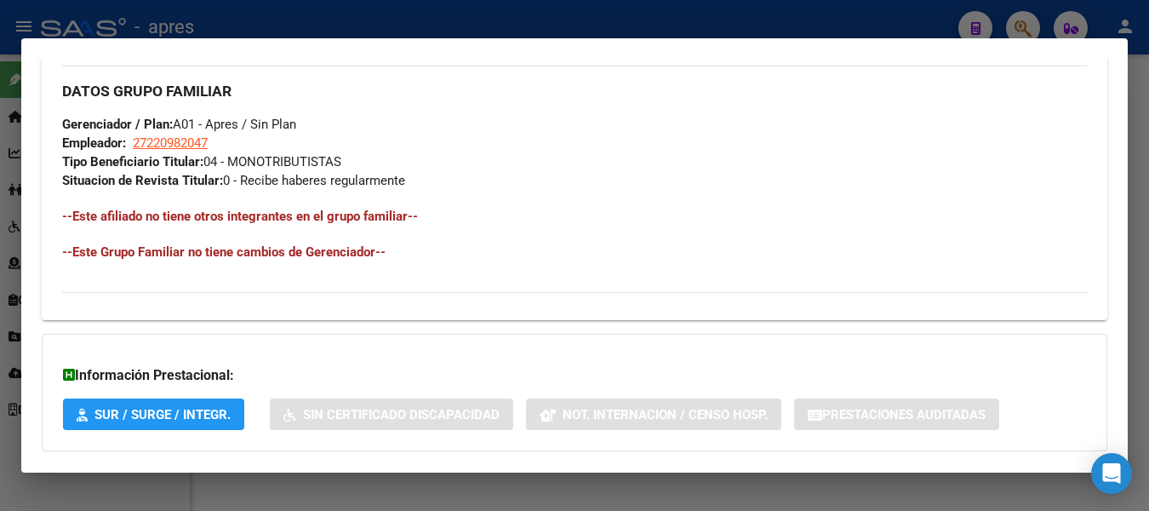
scroll to position [851, 0]
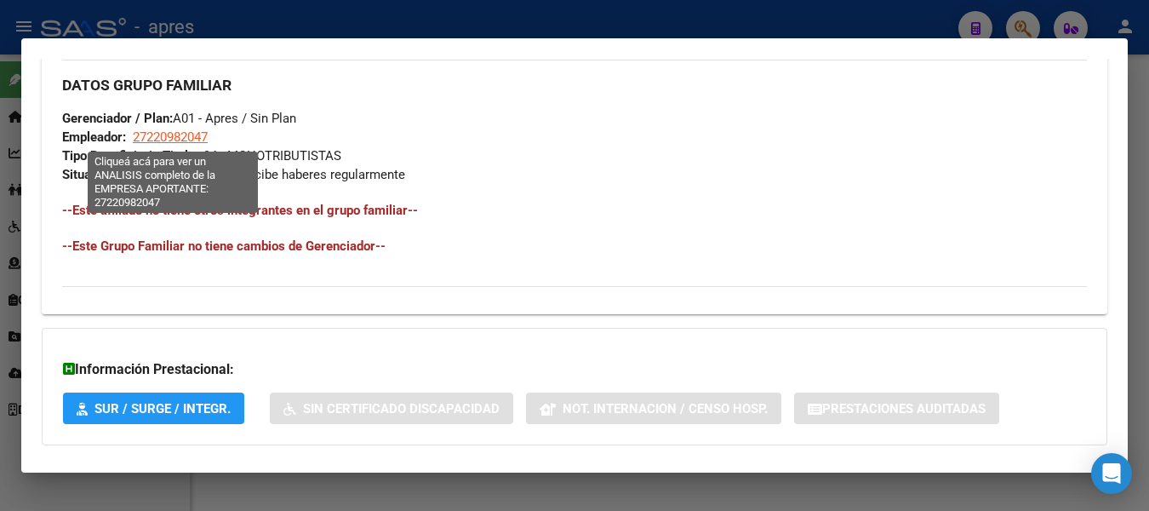
click at [169, 142] on span "27220982047" at bounding box center [170, 136] width 75 height 15
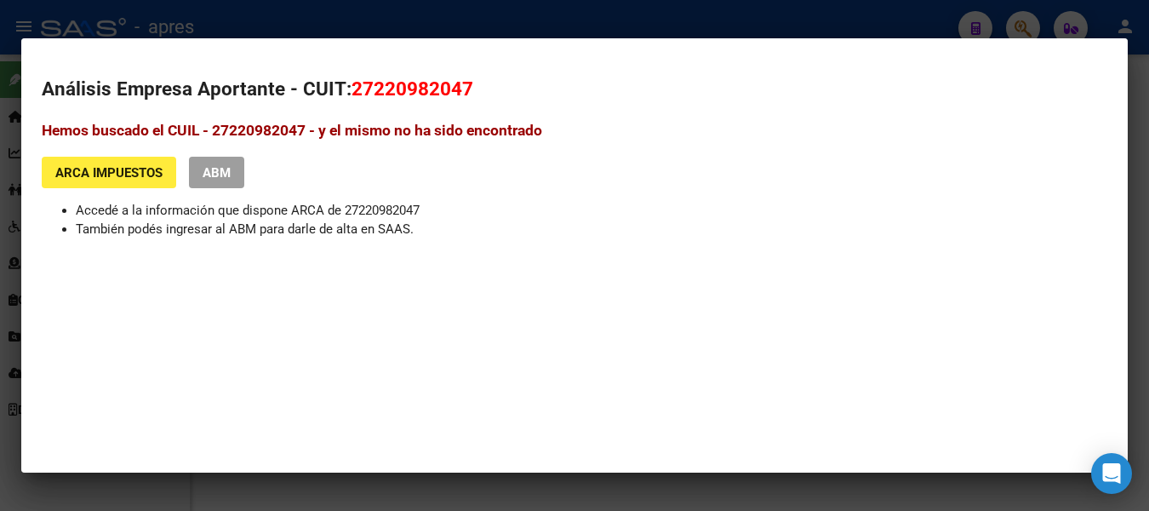
drag, startPoint x: 354, startPoint y: 83, endPoint x: 478, endPoint y: 84, distance: 123.5
click at [478, 84] on h2 "Análisis Empresa Aportante - CUIT: 27220982047" at bounding box center [575, 89] width 1066 height 29
copy span "27220982047"
click at [333, 22] on div at bounding box center [574, 255] width 1149 height 511
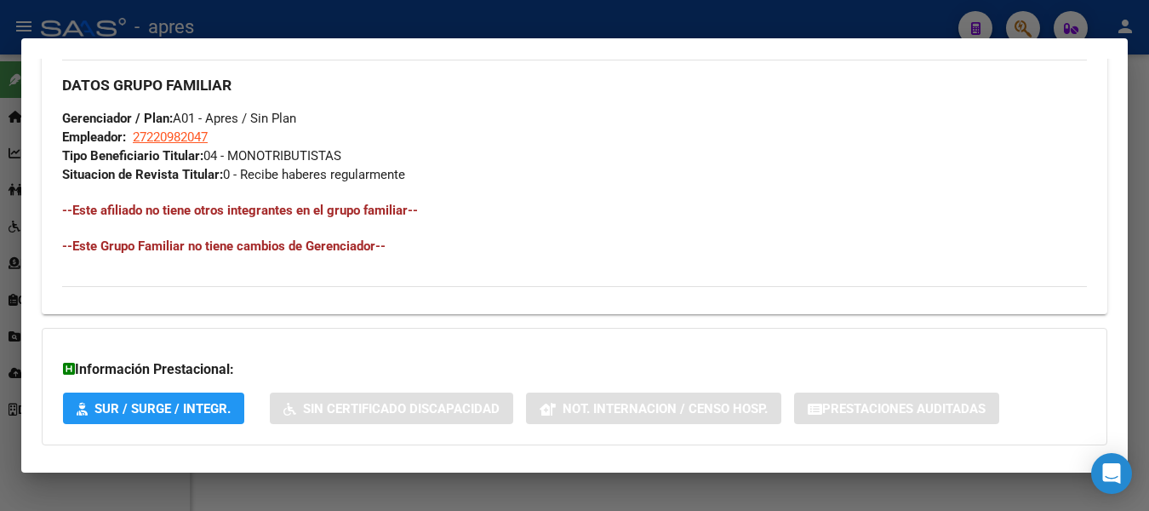
click at [333, 22] on div at bounding box center [574, 255] width 1149 height 511
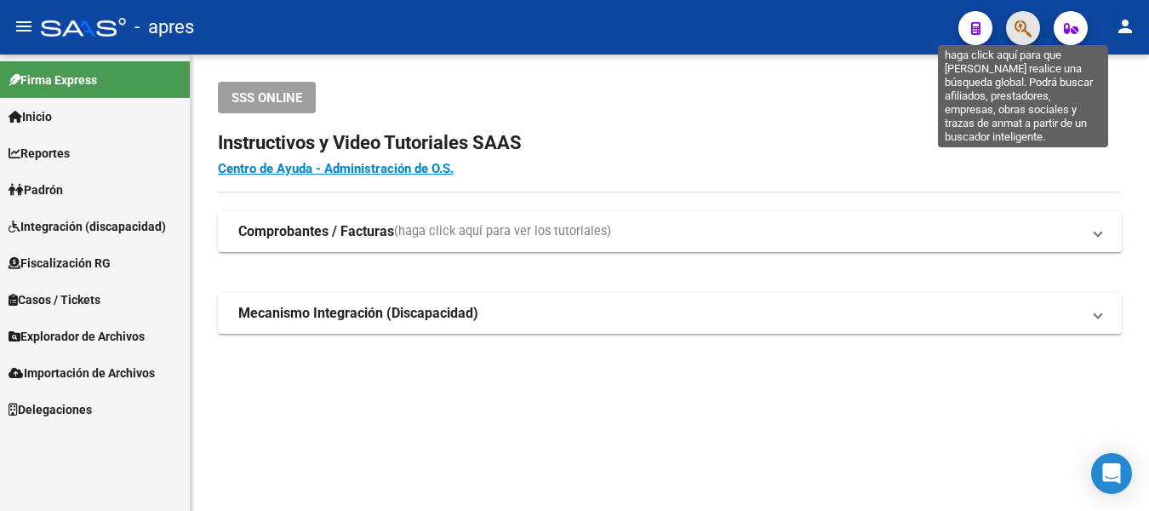
click at [1022, 32] on icon "button" at bounding box center [1023, 29] width 17 height 20
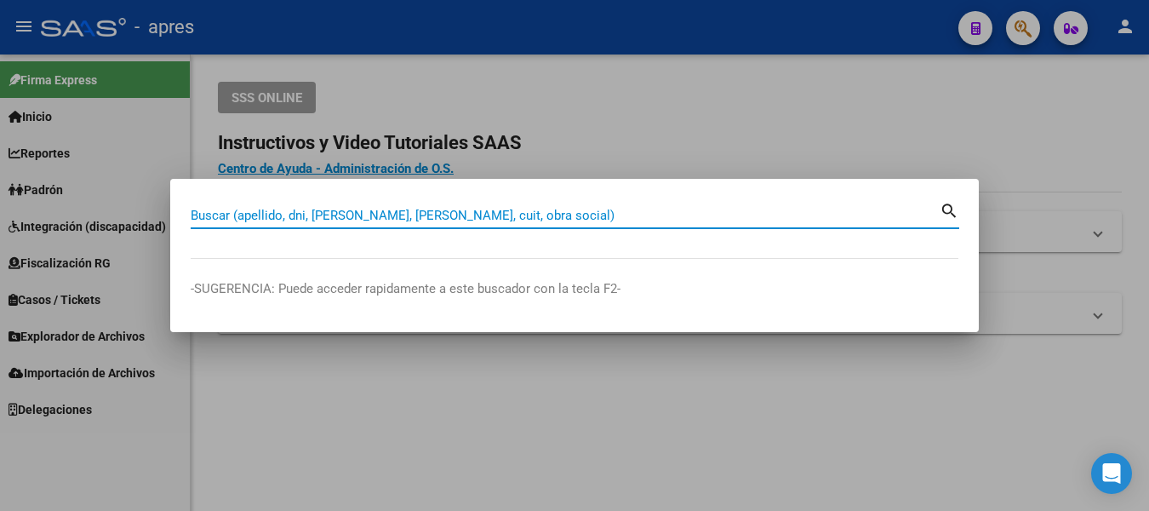
click at [411, 211] on input "Buscar (apellido, dni, [PERSON_NAME], [PERSON_NAME], cuit, obra social)" at bounding box center [565, 215] width 749 height 15
paste input "23190609294"
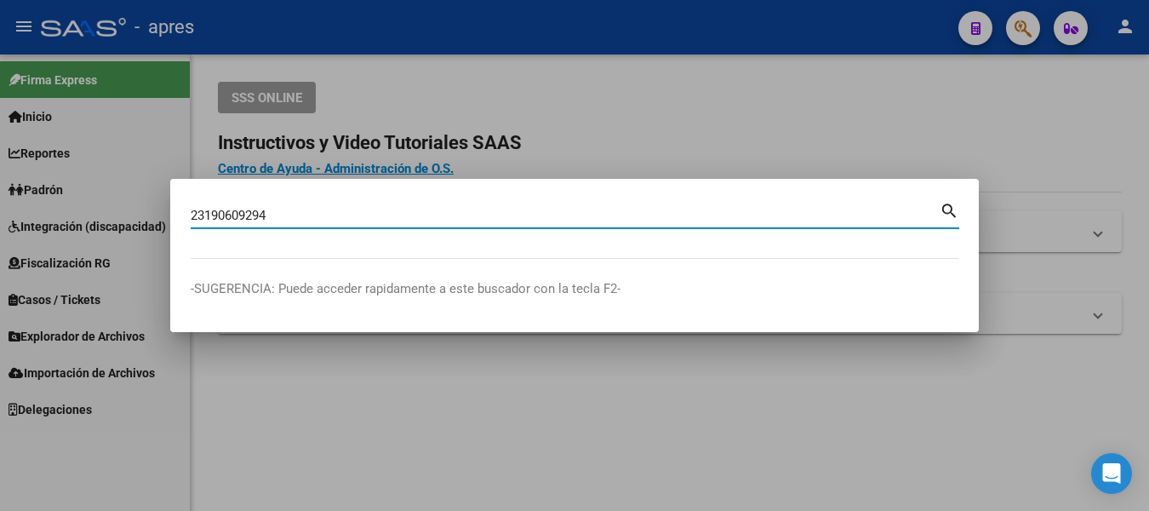
type input "23190609294"
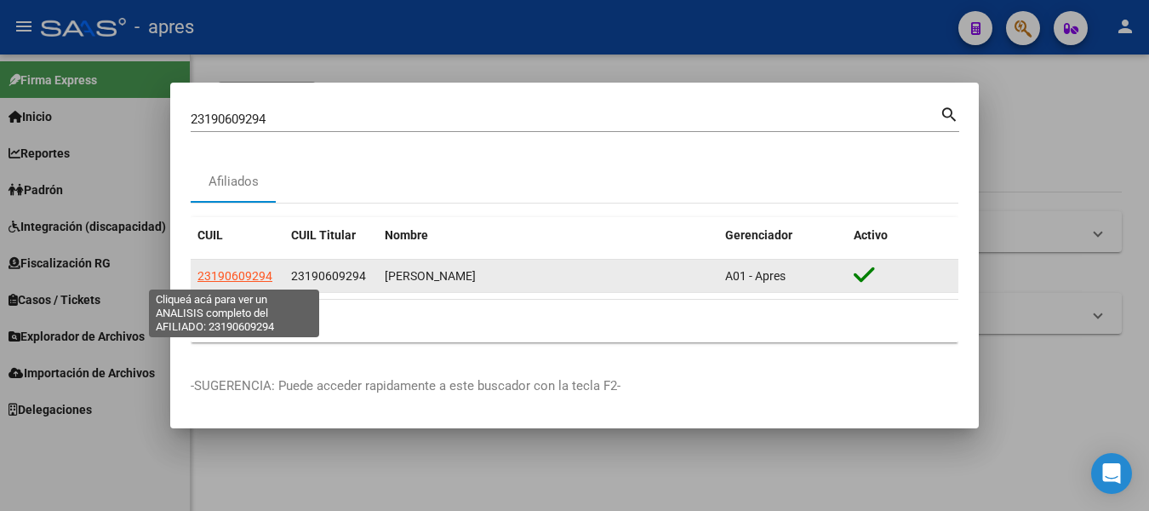
click at [266, 272] on span "23190609294" at bounding box center [235, 276] width 75 height 14
type textarea "23190609294"
